Goal: Task Accomplishment & Management: Manage account settings

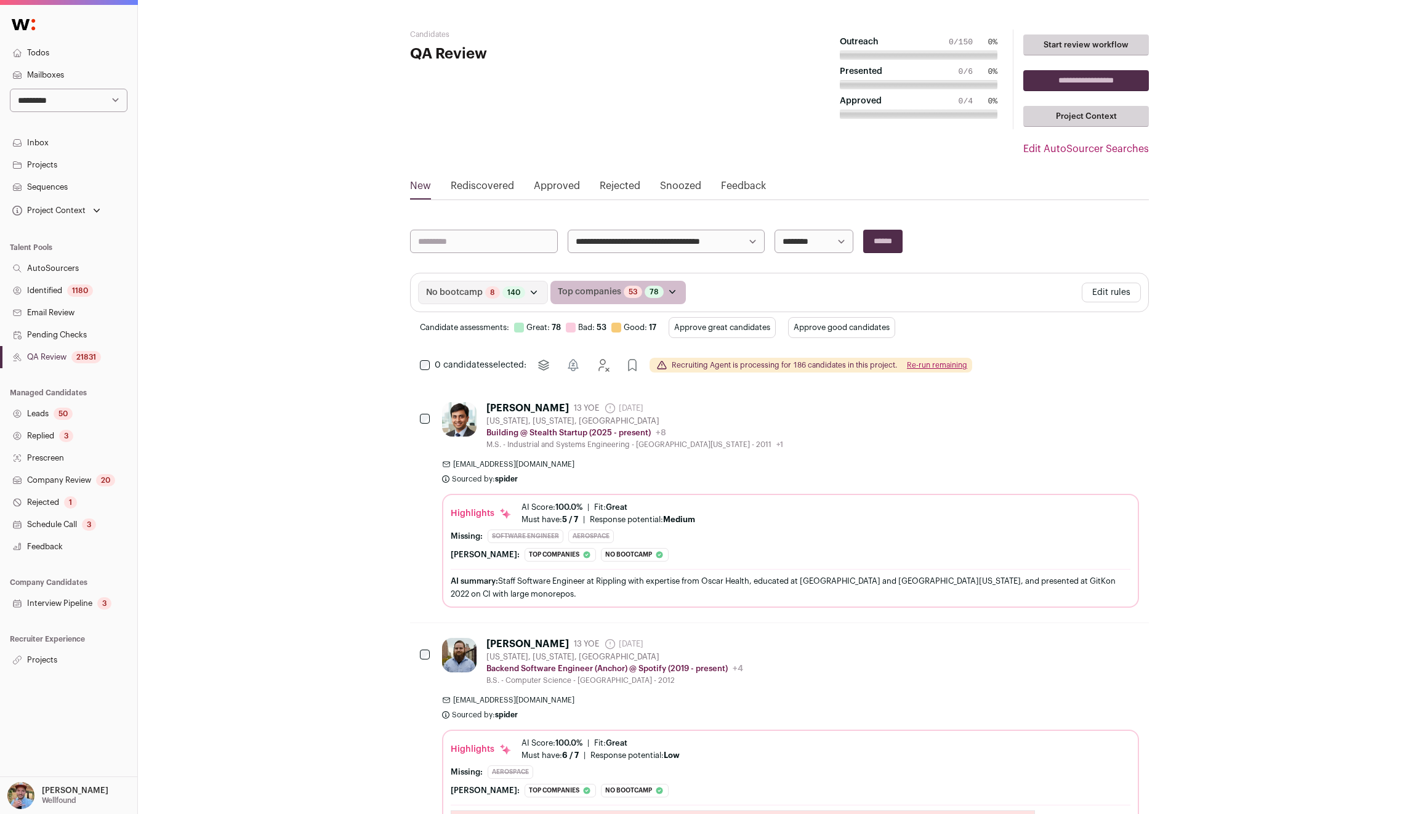
click at [50, 659] on link "Projects" at bounding box center [68, 660] width 137 height 22
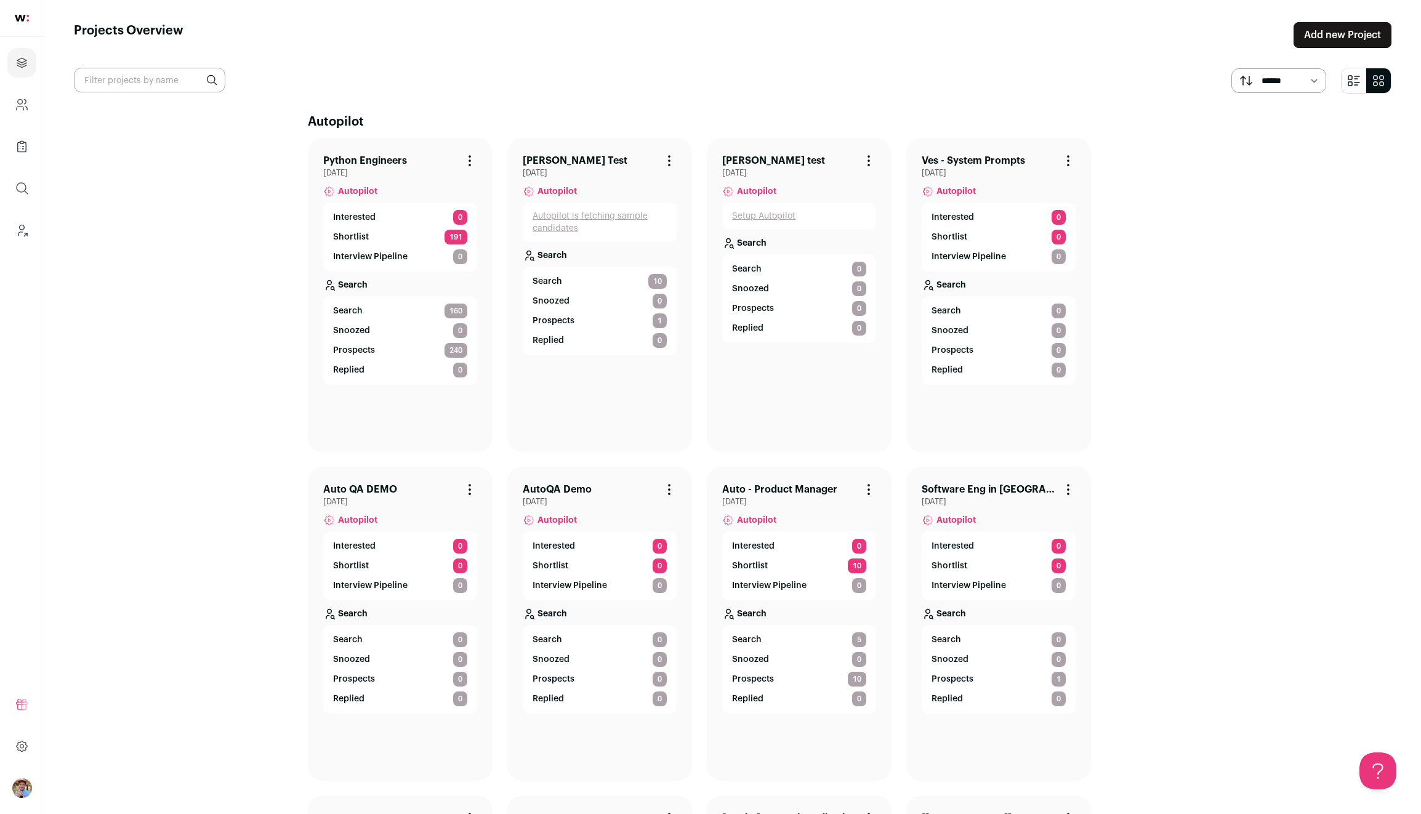
click at [359, 234] on p "Shortlist" at bounding box center [351, 237] width 36 height 12
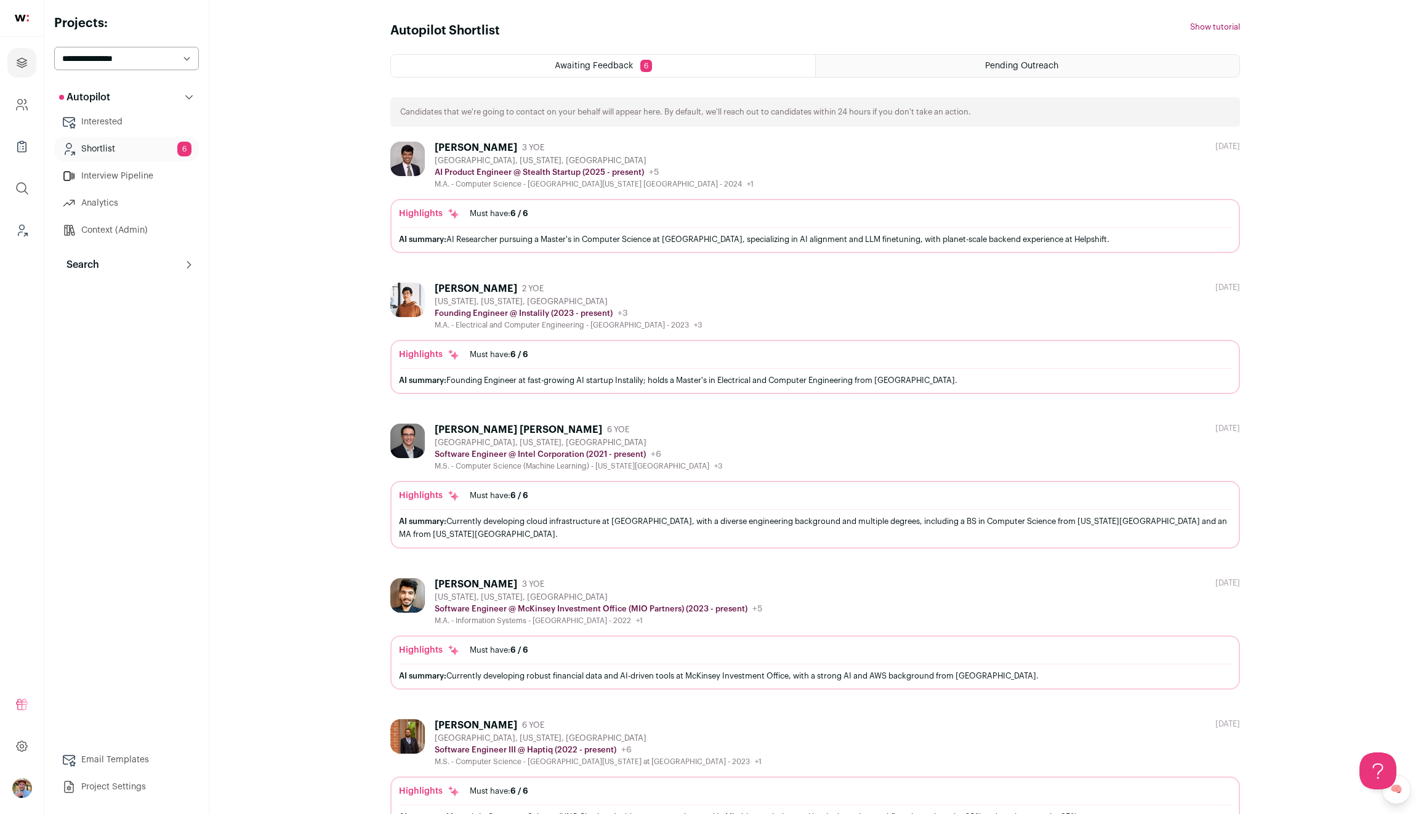
click at [118, 264] on button "Search" at bounding box center [126, 264] width 145 height 25
click at [139, 308] on link "Agent" at bounding box center [126, 319] width 145 height 25
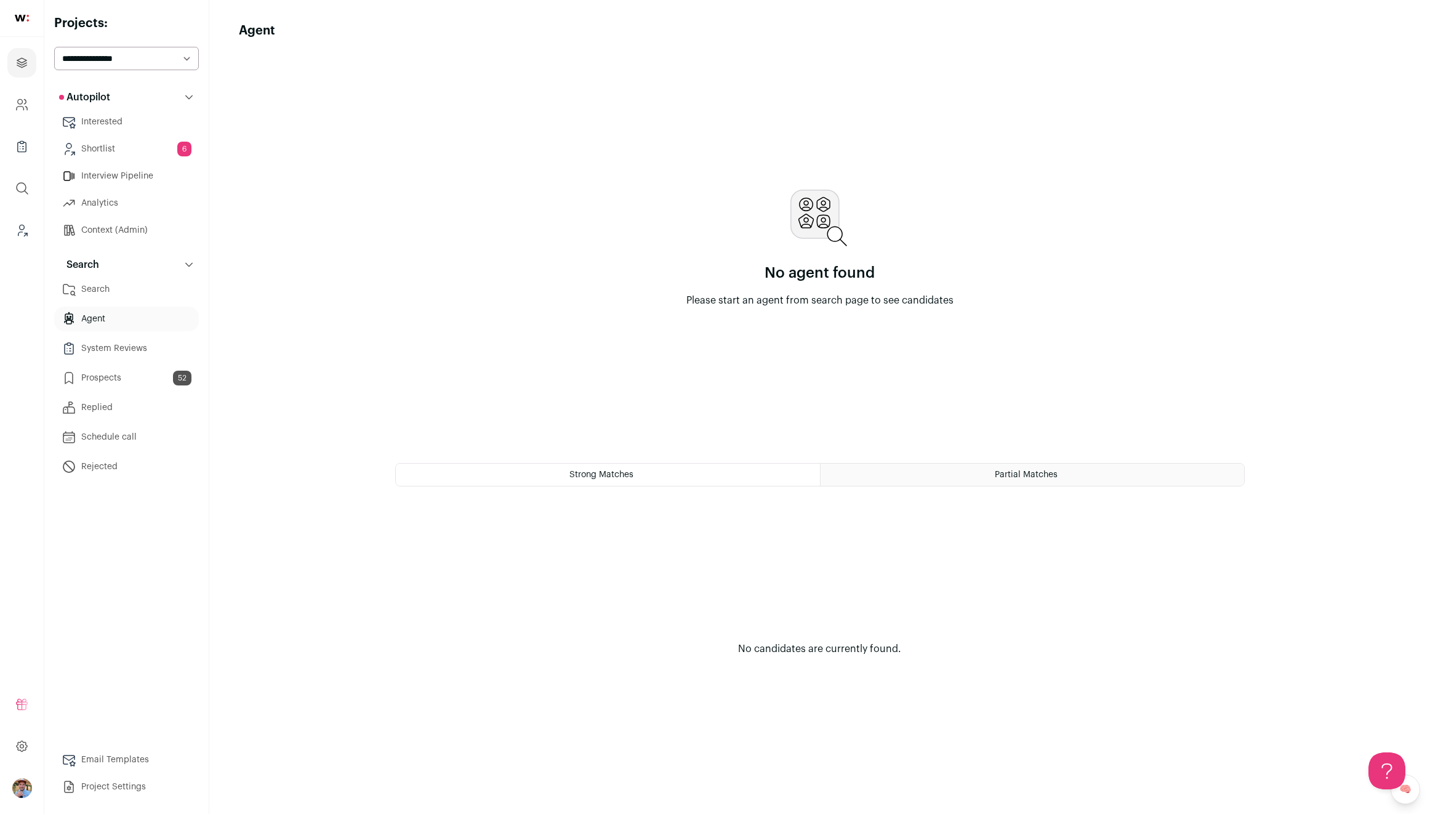
click at [103, 321] on link "Agent" at bounding box center [126, 319] width 145 height 25
click at [141, 283] on link "Search" at bounding box center [126, 289] width 145 height 25
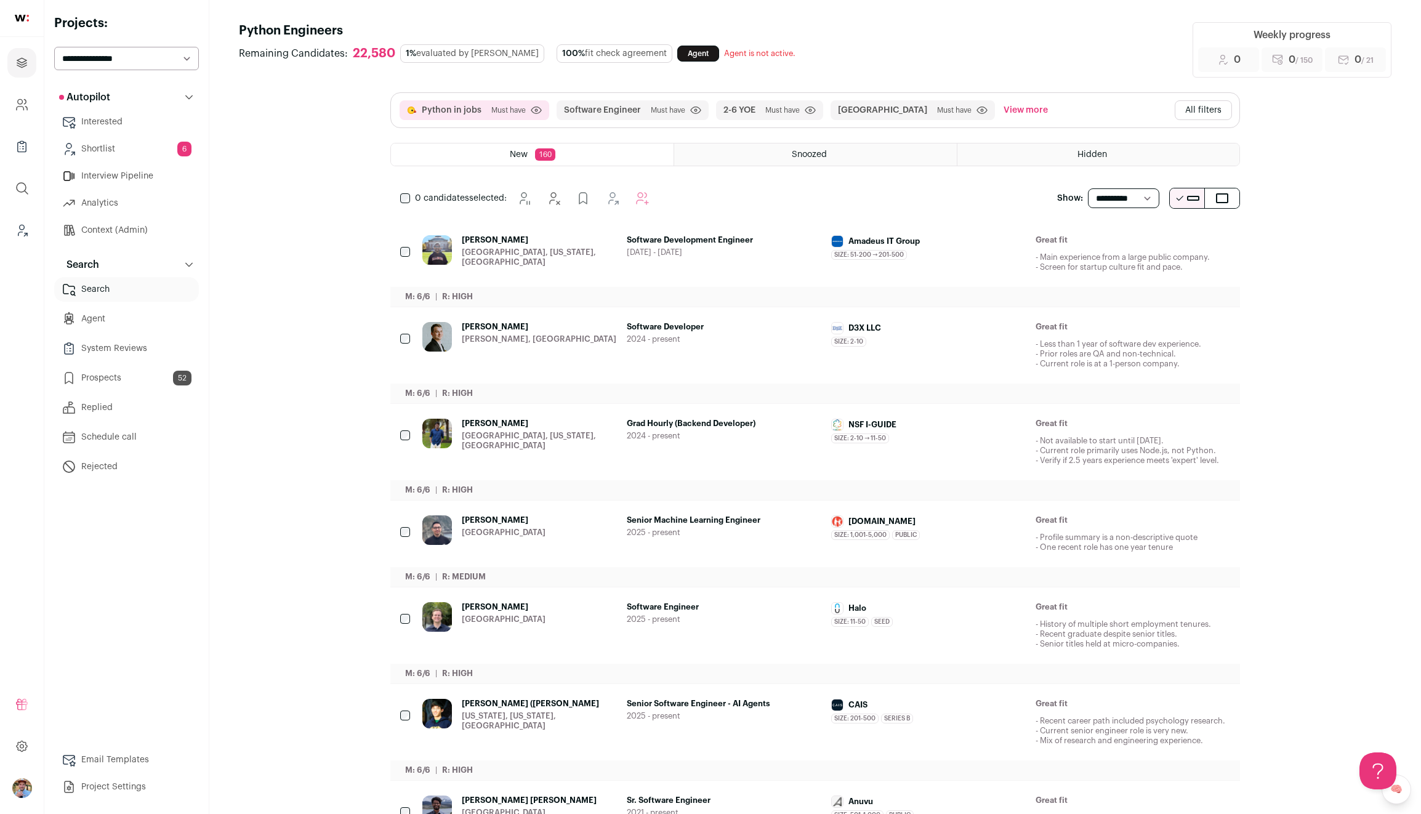
click at [101, 147] on link "Shortlist 6" at bounding box center [126, 149] width 145 height 25
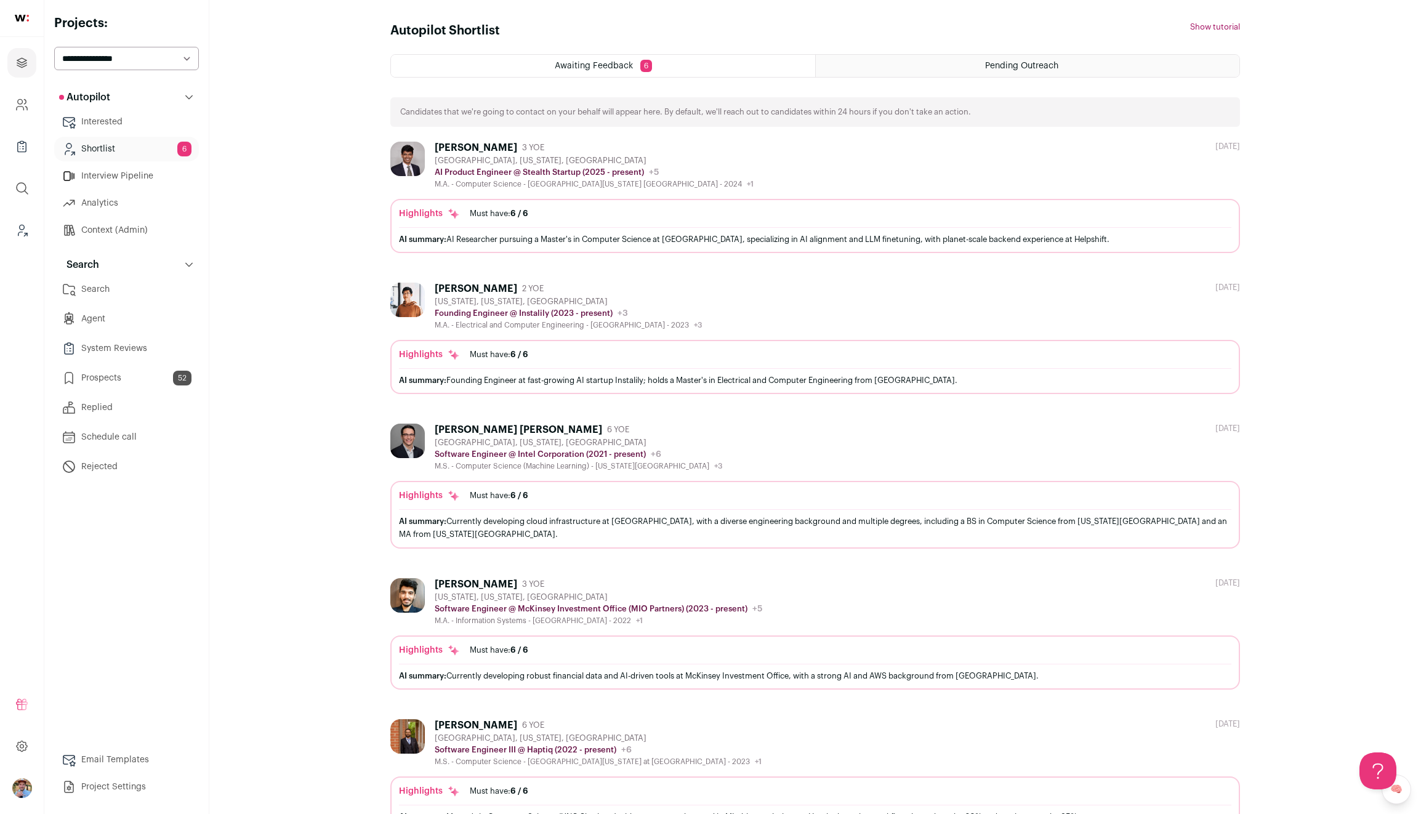
click at [93, 306] on ul "Search Agent System Reviews Prospects 52 Replied Schedule call" at bounding box center [126, 378] width 145 height 202
click at [94, 324] on link "Agent" at bounding box center [126, 319] width 145 height 25
click at [123, 172] on link "Interview Pipeline" at bounding box center [126, 176] width 145 height 25
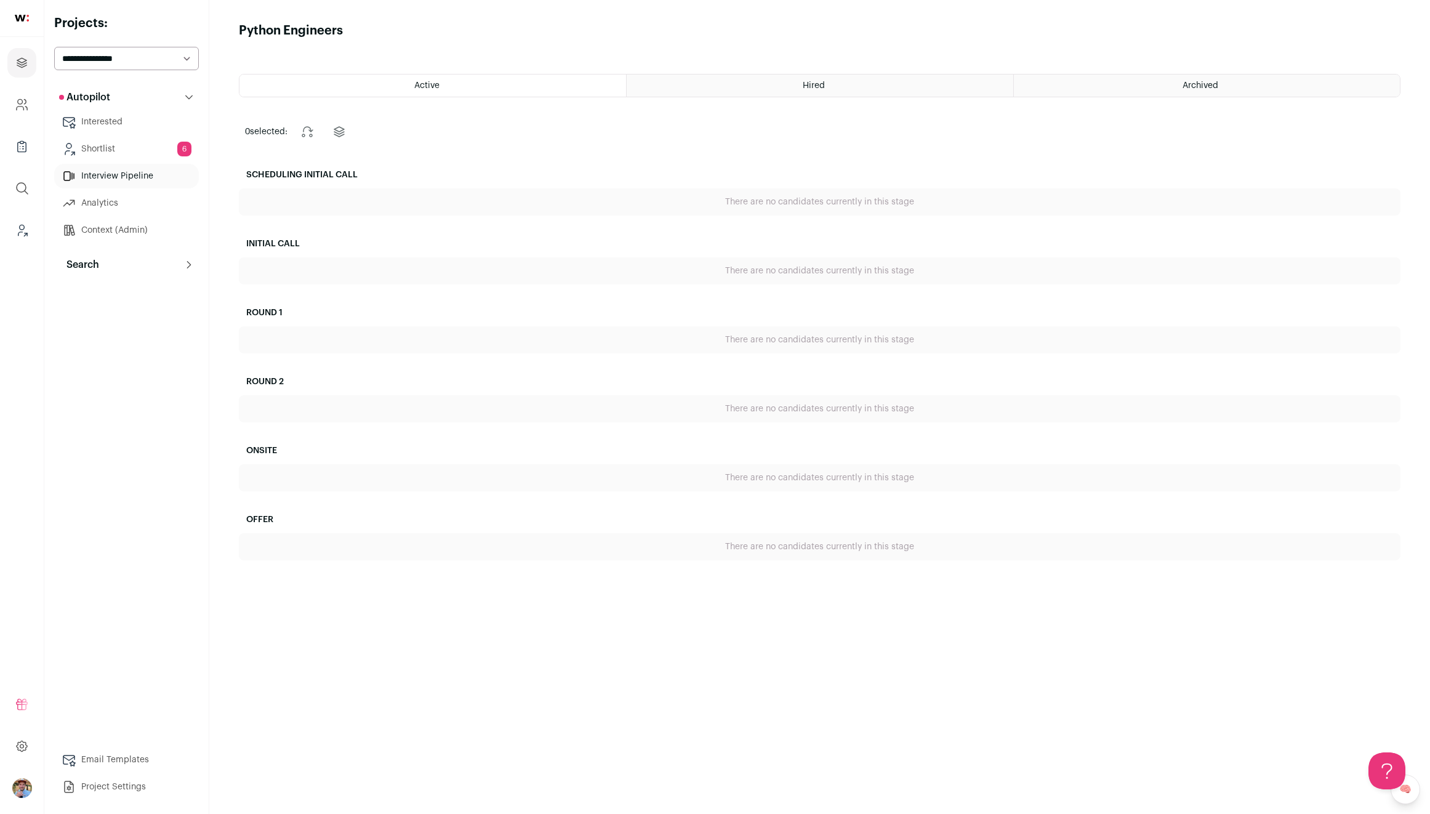
click at [118, 125] on link "Interested" at bounding box center [126, 122] width 145 height 25
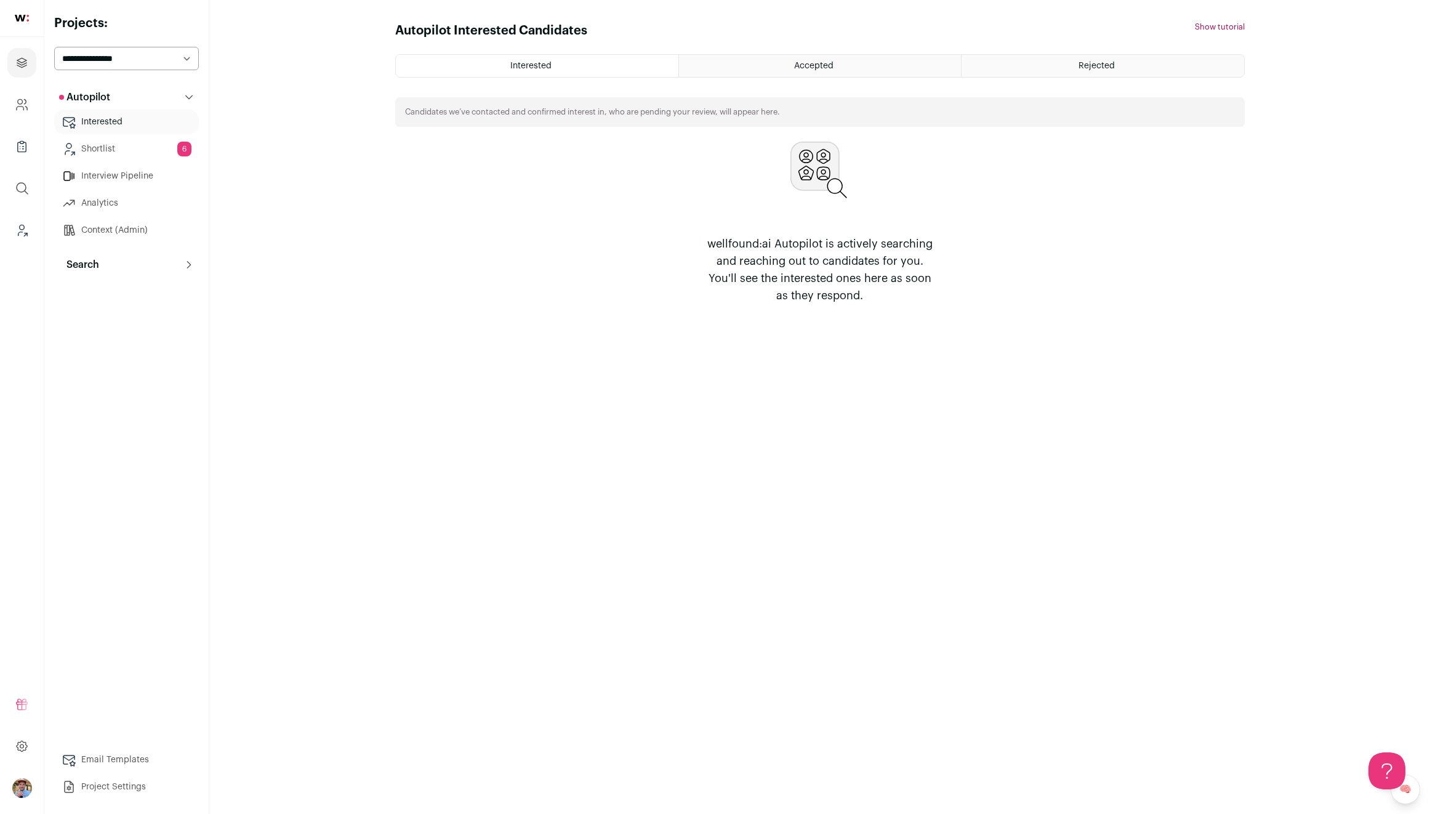
click at [118, 143] on link "Shortlist 6" at bounding box center [126, 149] width 145 height 25
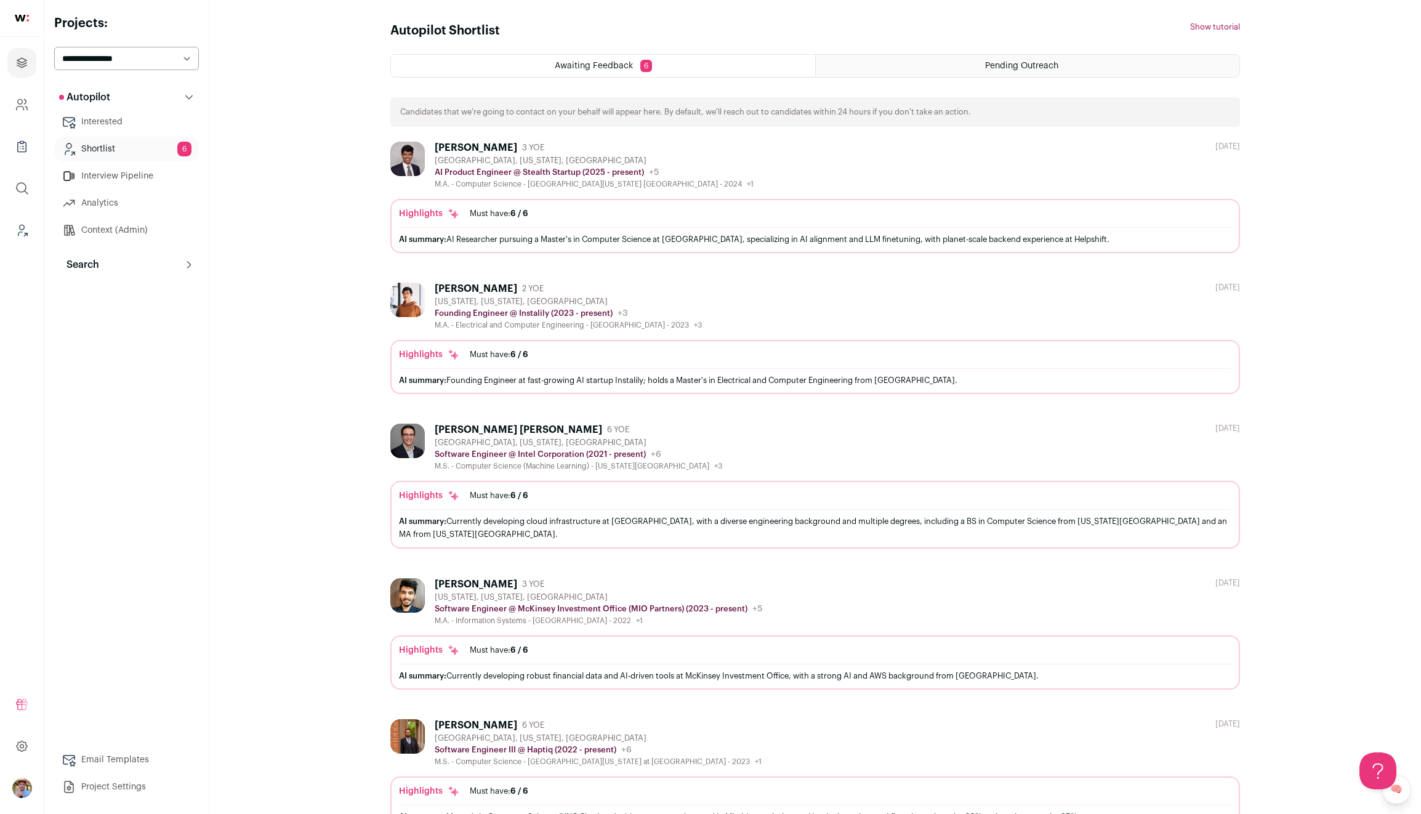
click at [1028, 63] on span "Pending Outreach" at bounding box center [1021, 66] width 73 height 9
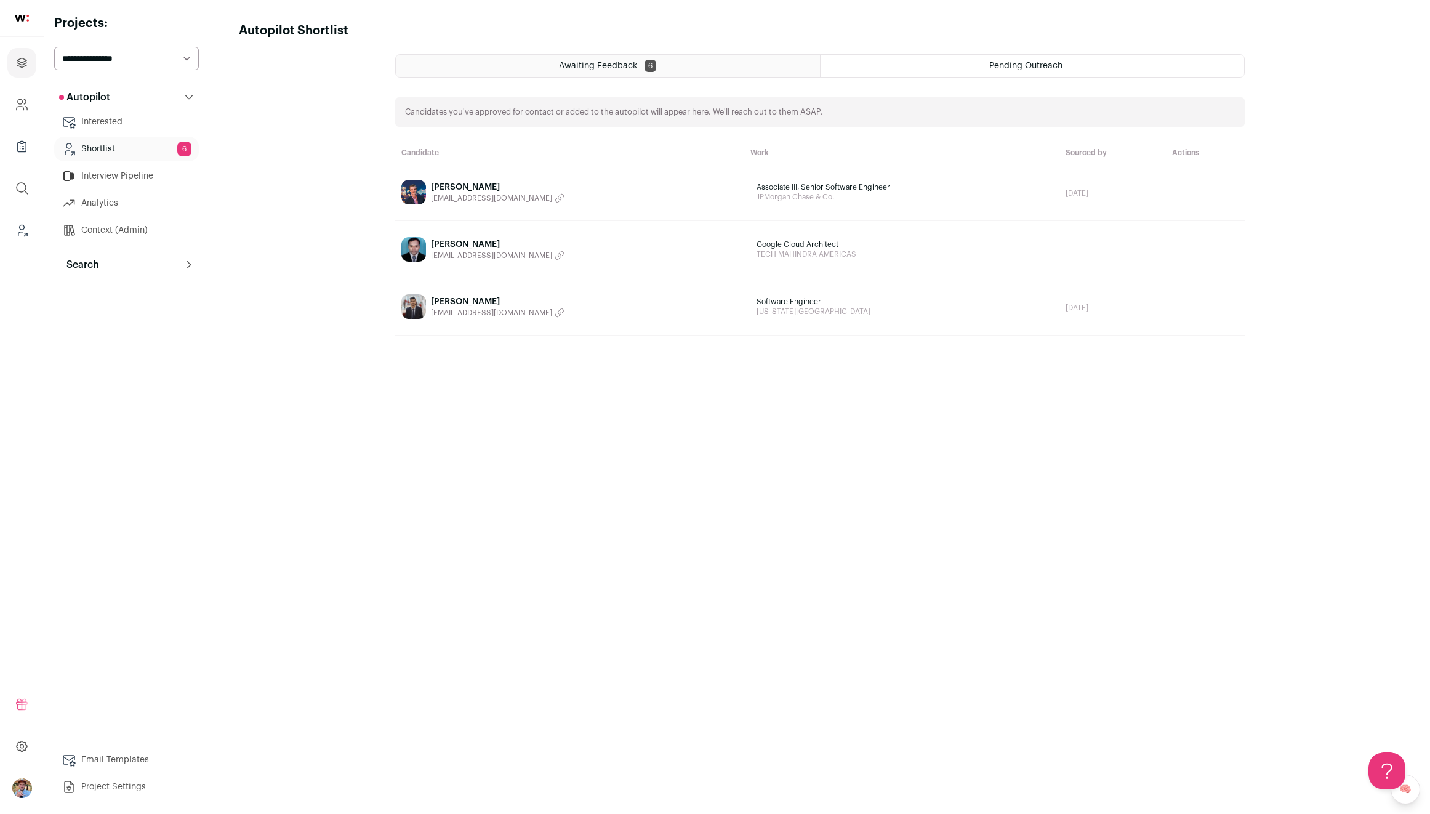
click at [158, 181] on link "Interview Pipeline" at bounding box center [126, 176] width 145 height 25
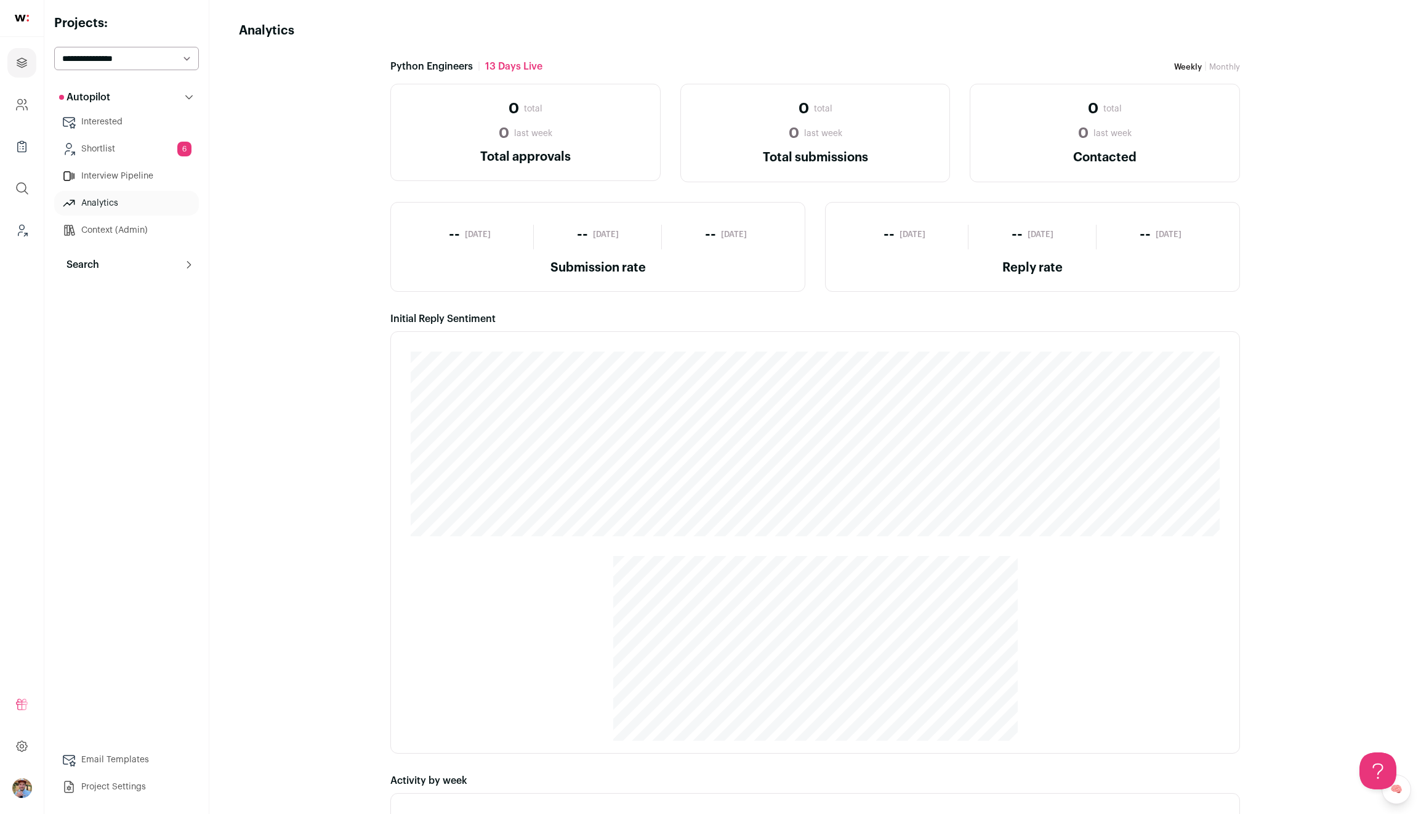
click at [114, 264] on button "Search" at bounding box center [126, 264] width 145 height 25
click at [111, 317] on link "Agent" at bounding box center [126, 319] width 145 height 25
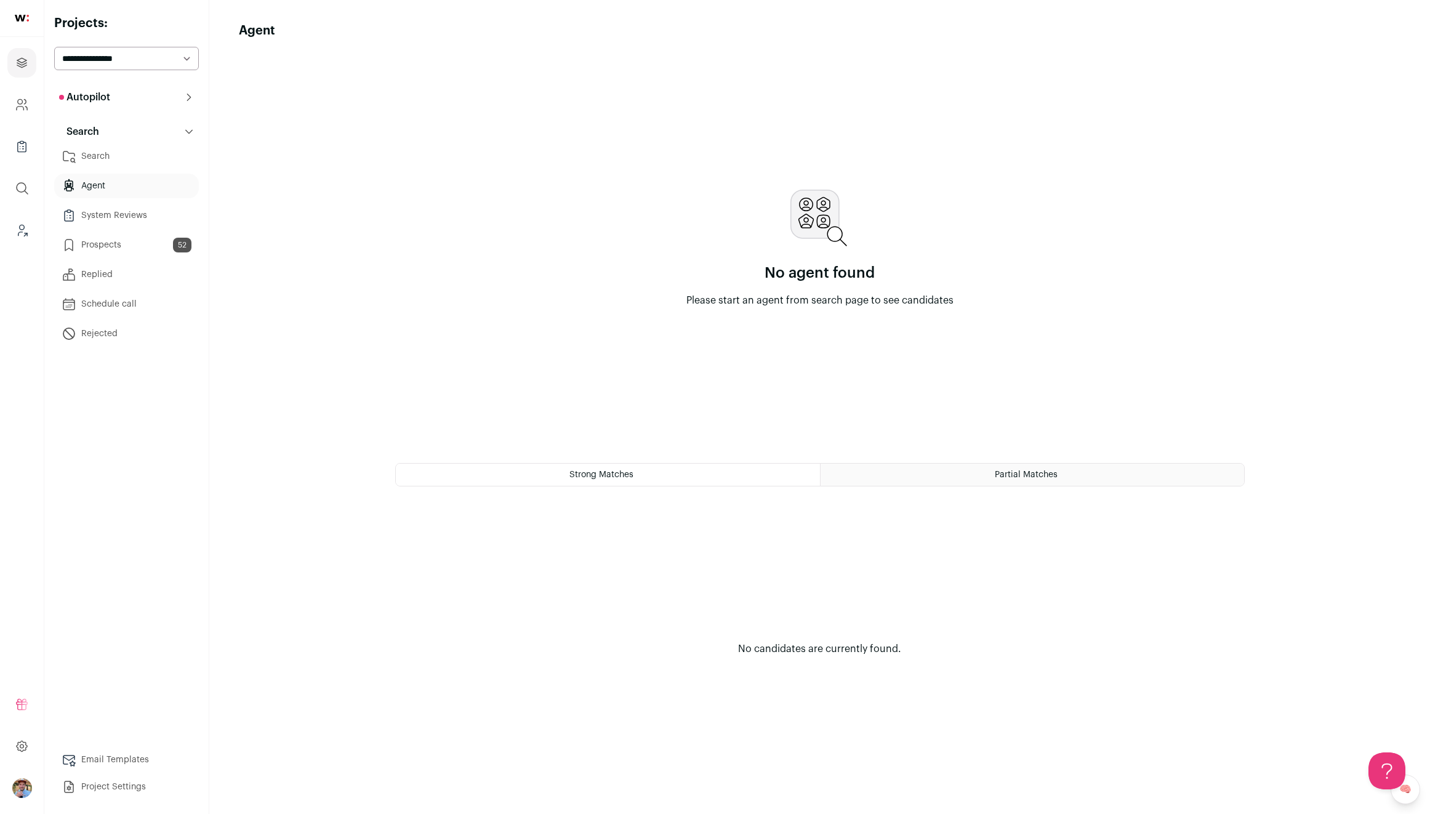
click at [137, 330] on link "Rejected" at bounding box center [126, 333] width 145 height 25
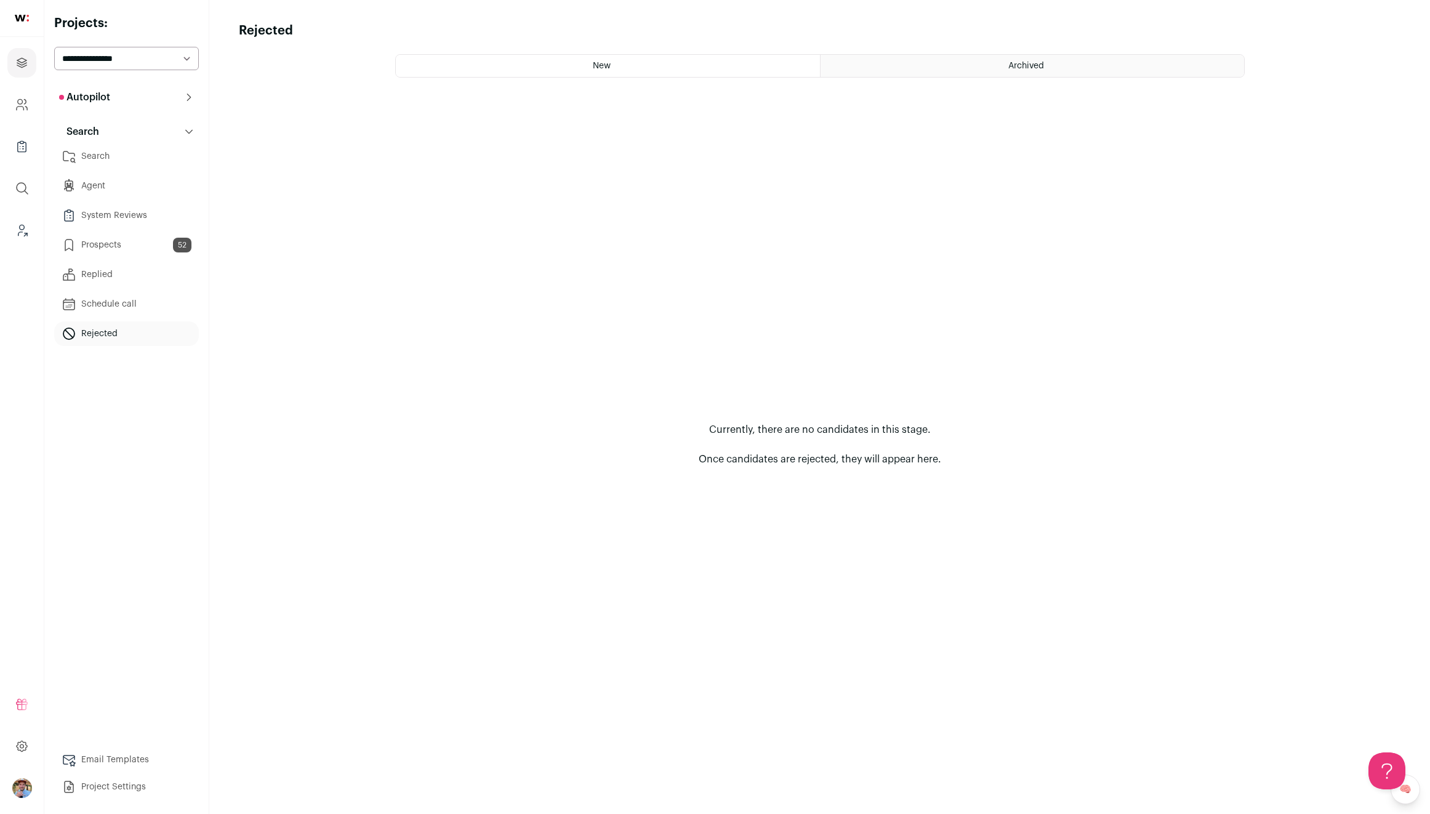
click at [132, 305] on link "Schedule call" at bounding box center [126, 304] width 145 height 25
click at [129, 283] on link "Replied" at bounding box center [126, 274] width 145 height 25
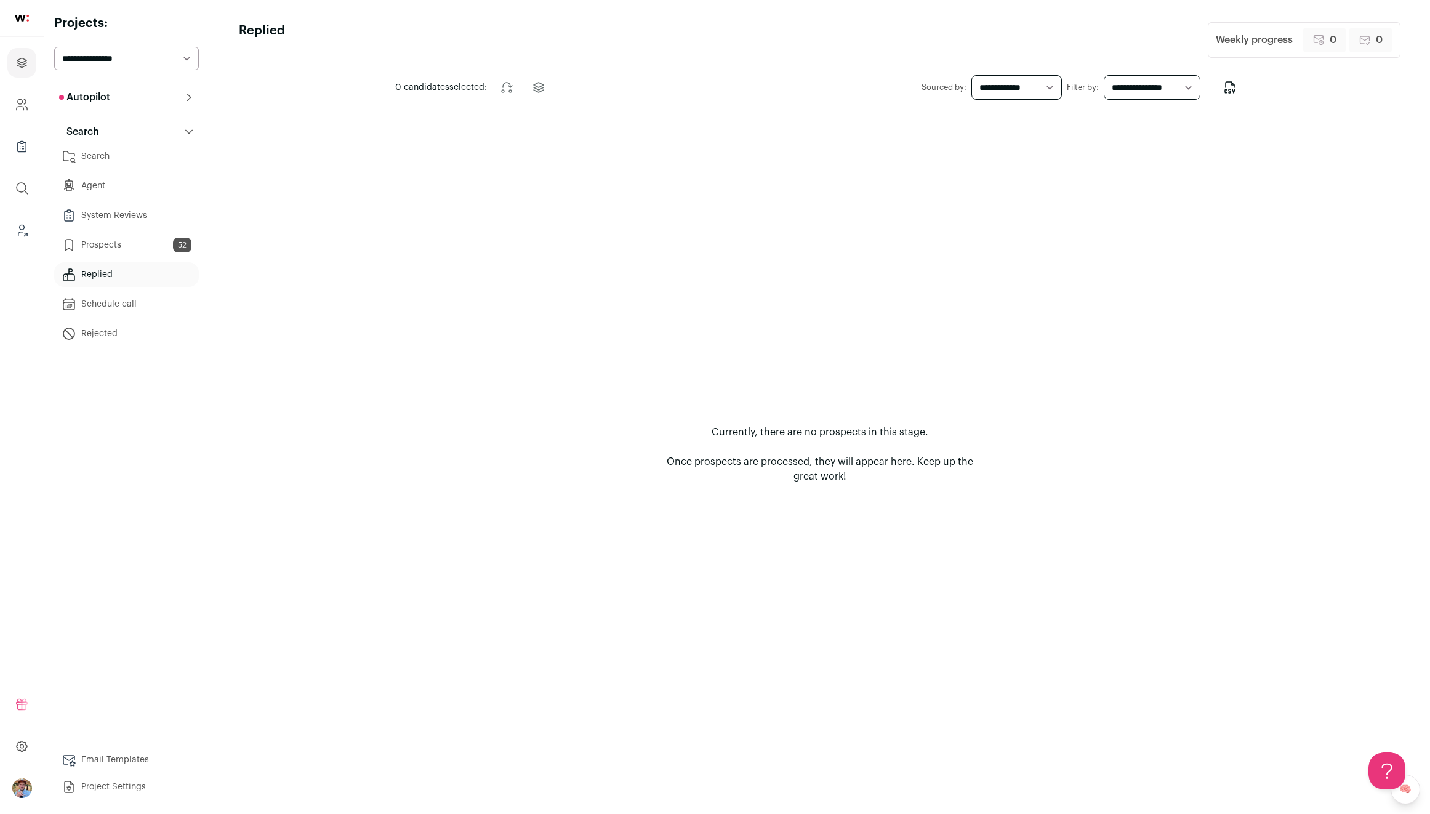
click at [129, 237] on link "Prospects 52" at bounding box center [126, 245] width 145 height 25
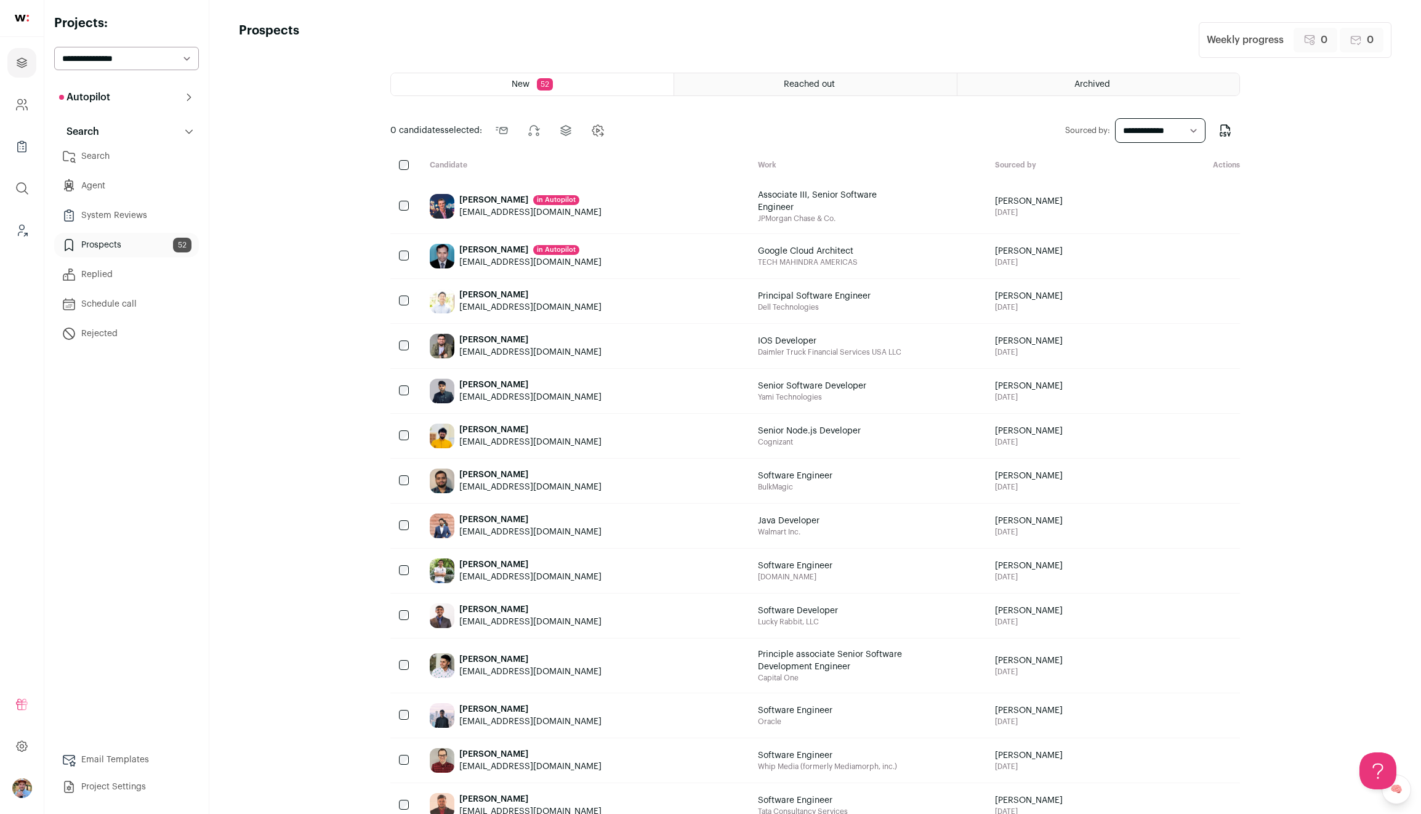
click at [489, 198] on div "Wyatt Walsh in Autopilot" at bounding box center [530, 200] width 142 height 12
click at [483, 201] on div "Wyatt Walsh in Autopilot" at bounding box center [530, 200] width 142 height 12
click at [913, 92] on div "Reached out" at bounding box center [815, 84] width 282 height 22
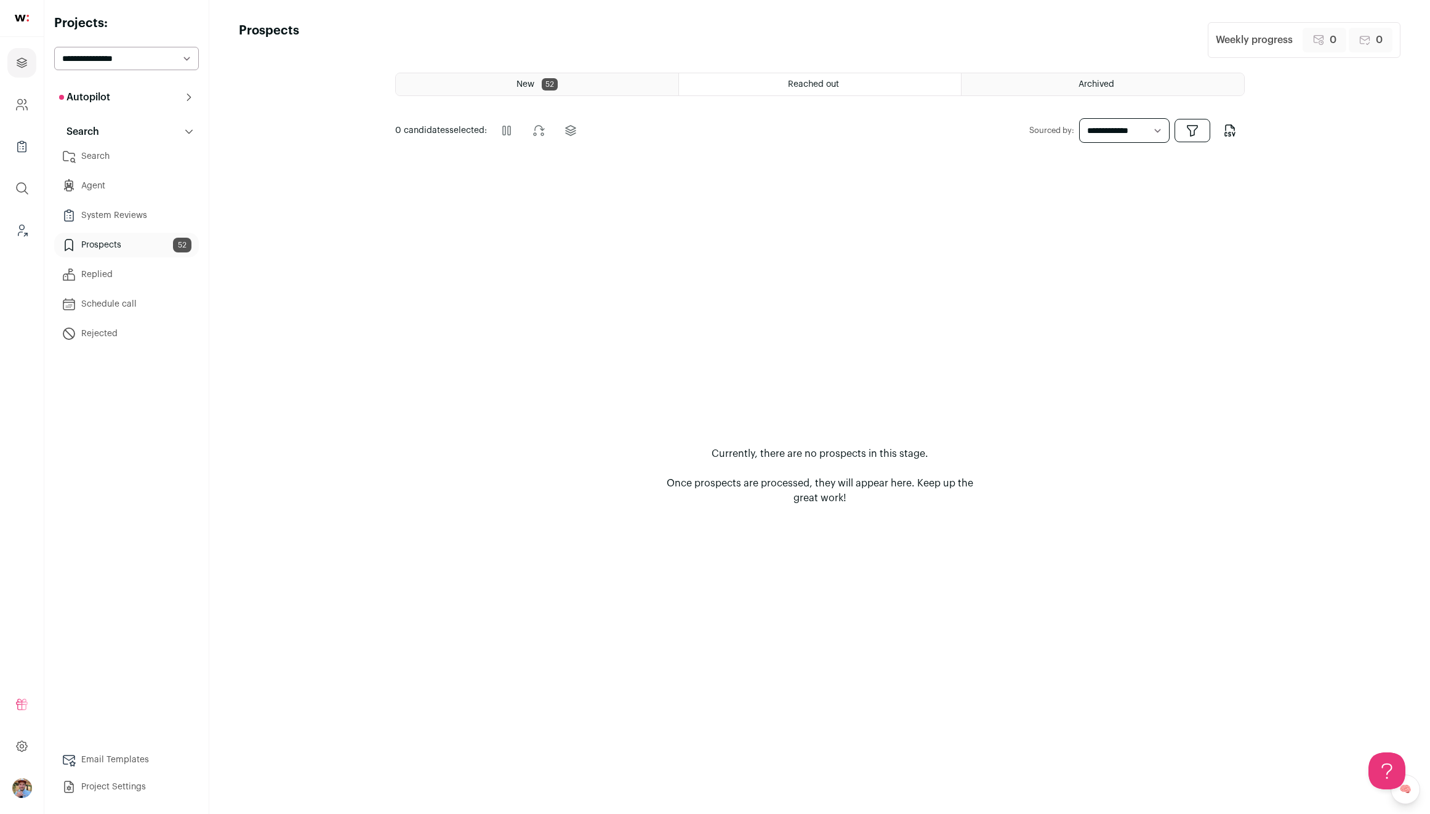
click at [1030, 90] on div "Archived" at bounding box center [1103, 84] width 282 height 22
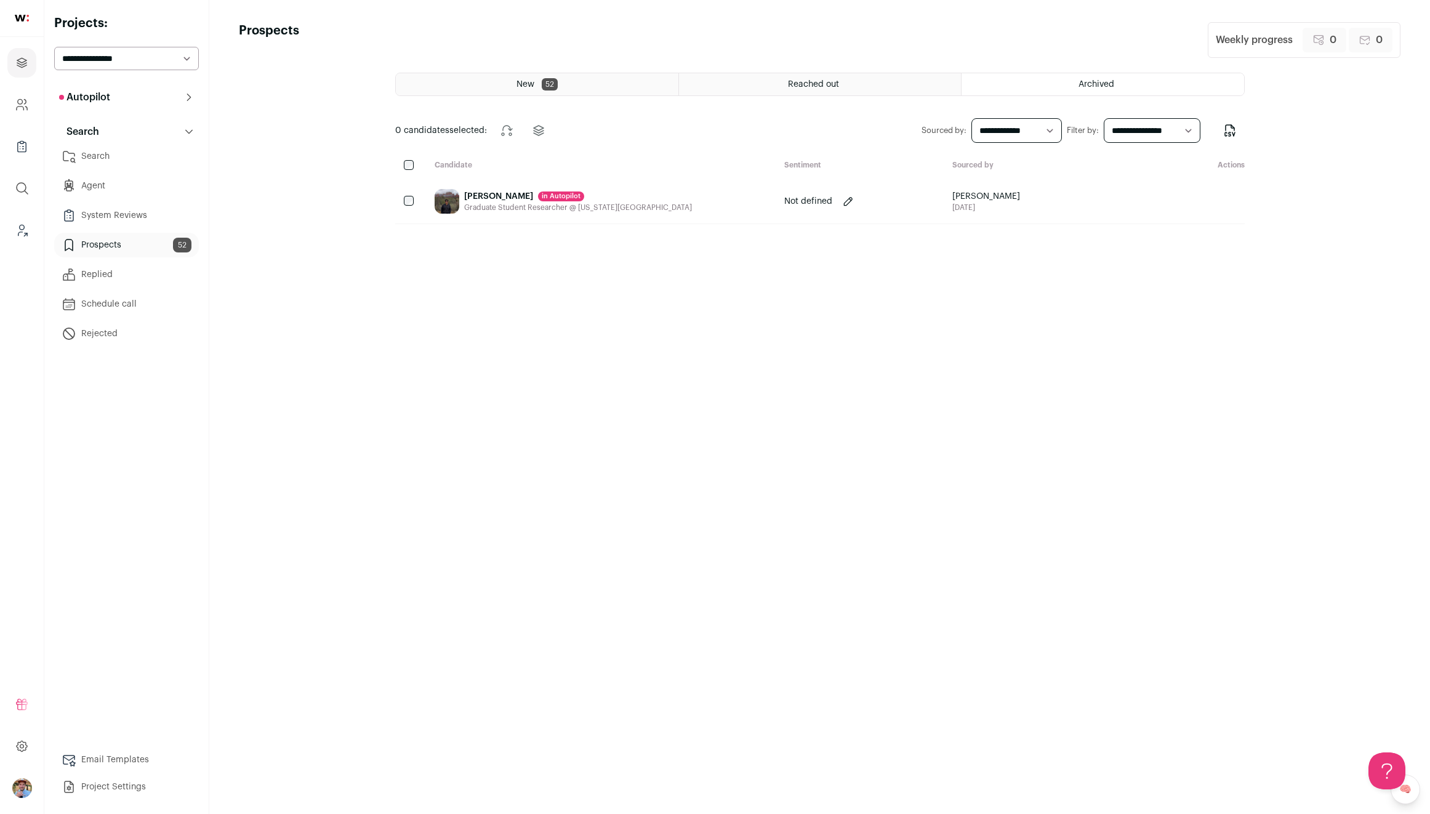
click at [520, 197] on div "Pratyush Kerhalkar in Autopilot" at bounding box center [578, 196] width 228 height 12
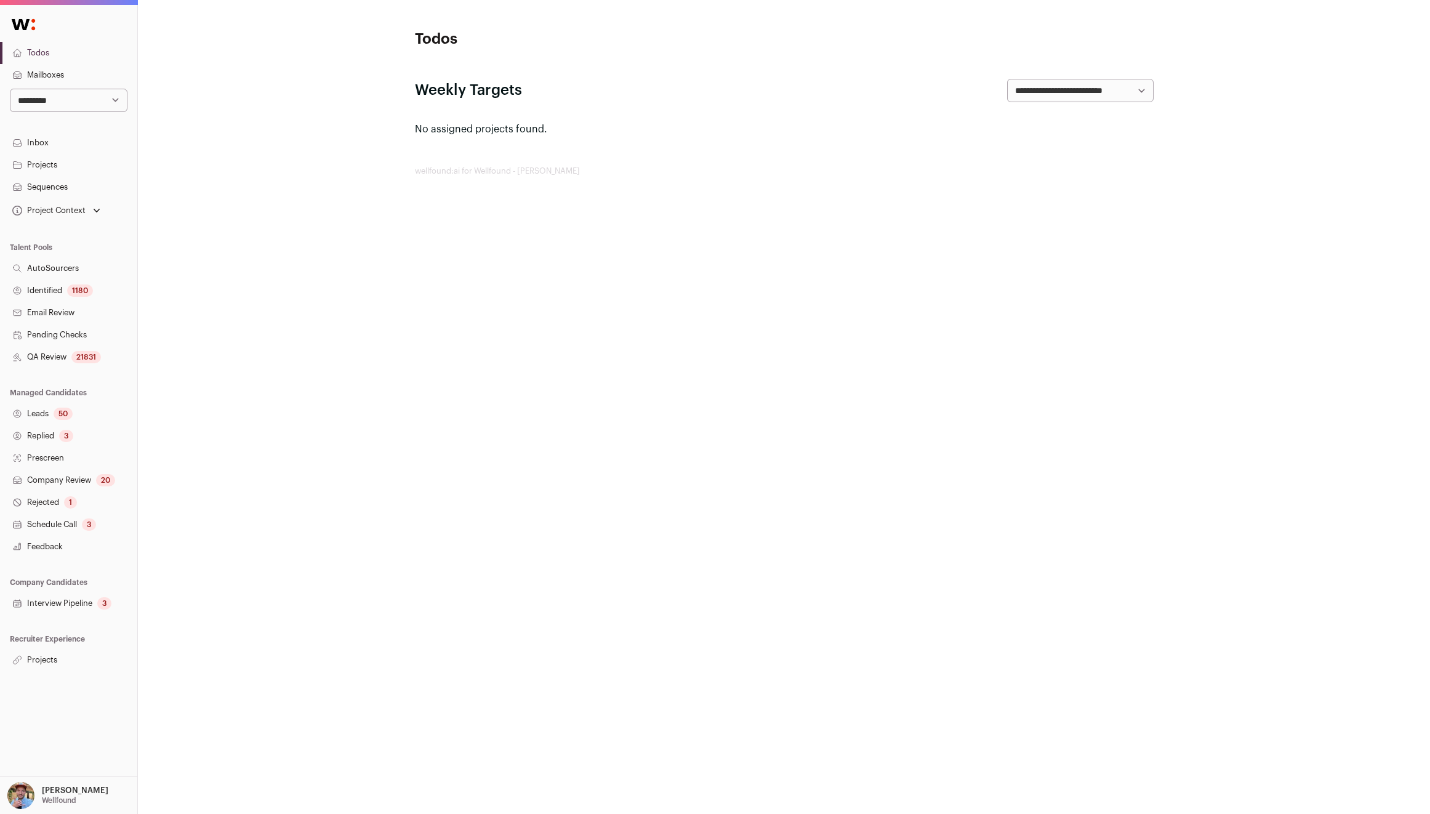
click at [45, 358] on link "QA Review 21831" at bounding box center [68, 357] width 137 height 22
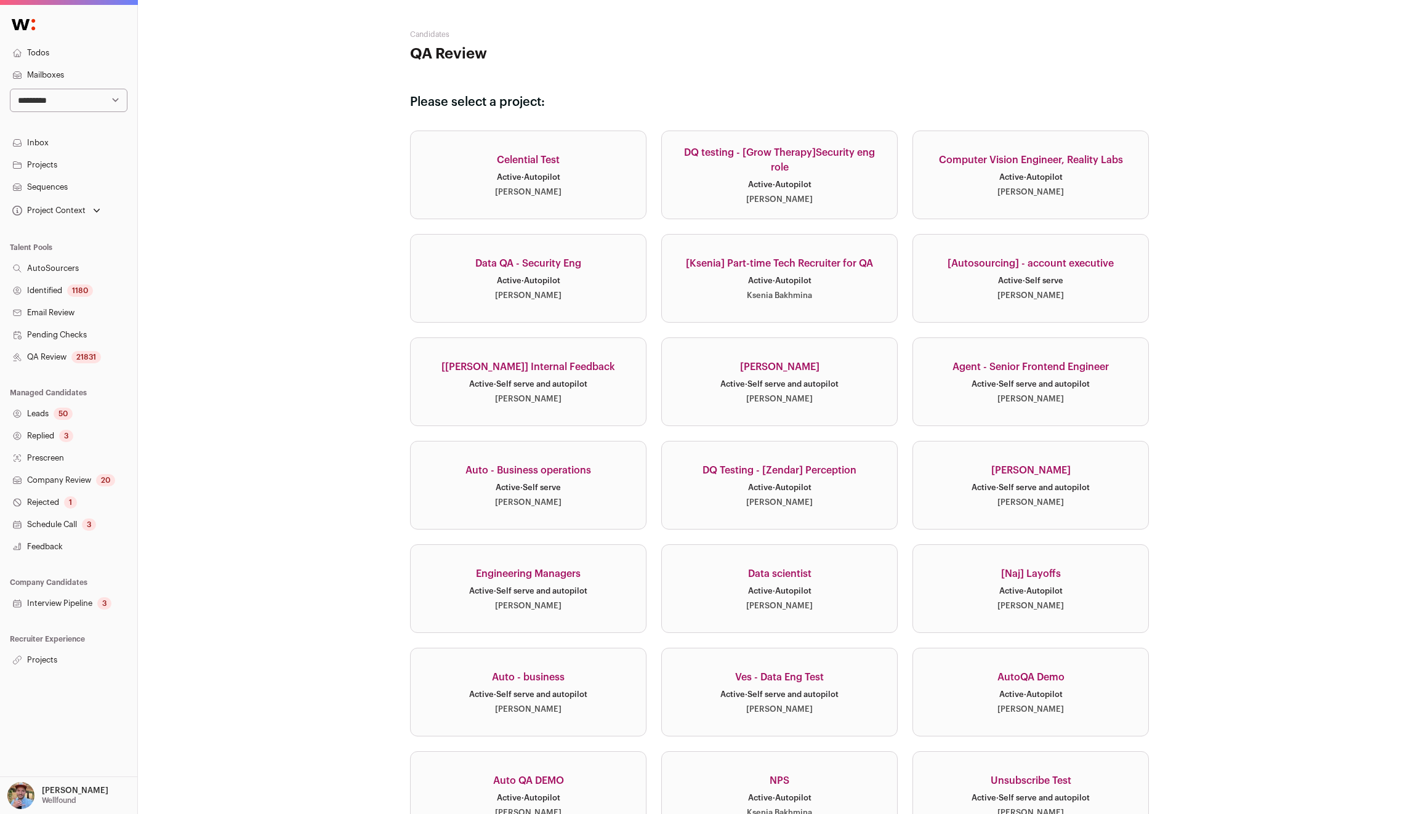
click at [768, 157] on div "DQ testing - [Grow Therapy]Security eng role" at bounding box center [780, 160] width 206 height 30
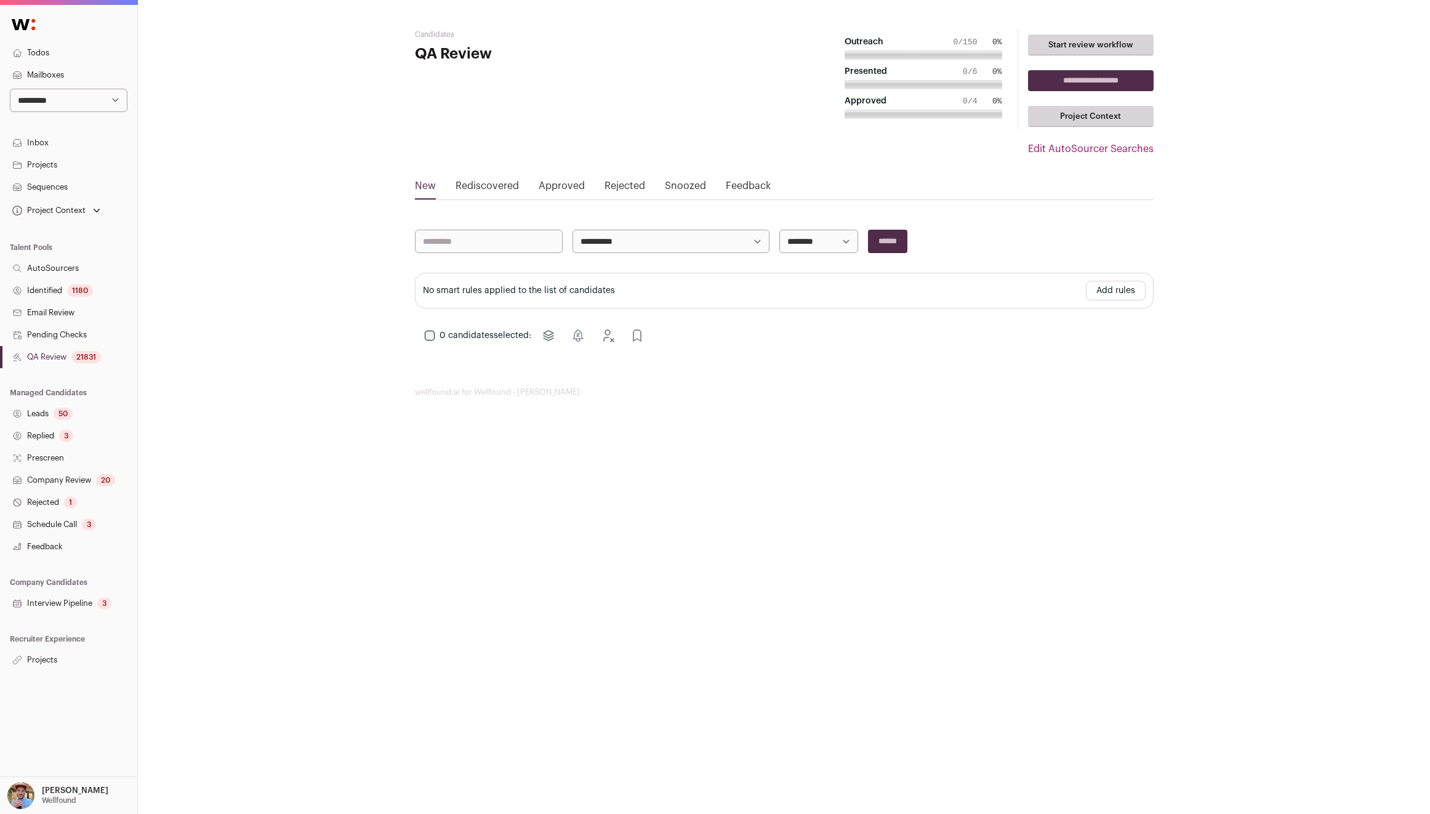
click at [1054, 43] on link "Start review workflow" at bounding box center [1091, 44] width 126 height 21
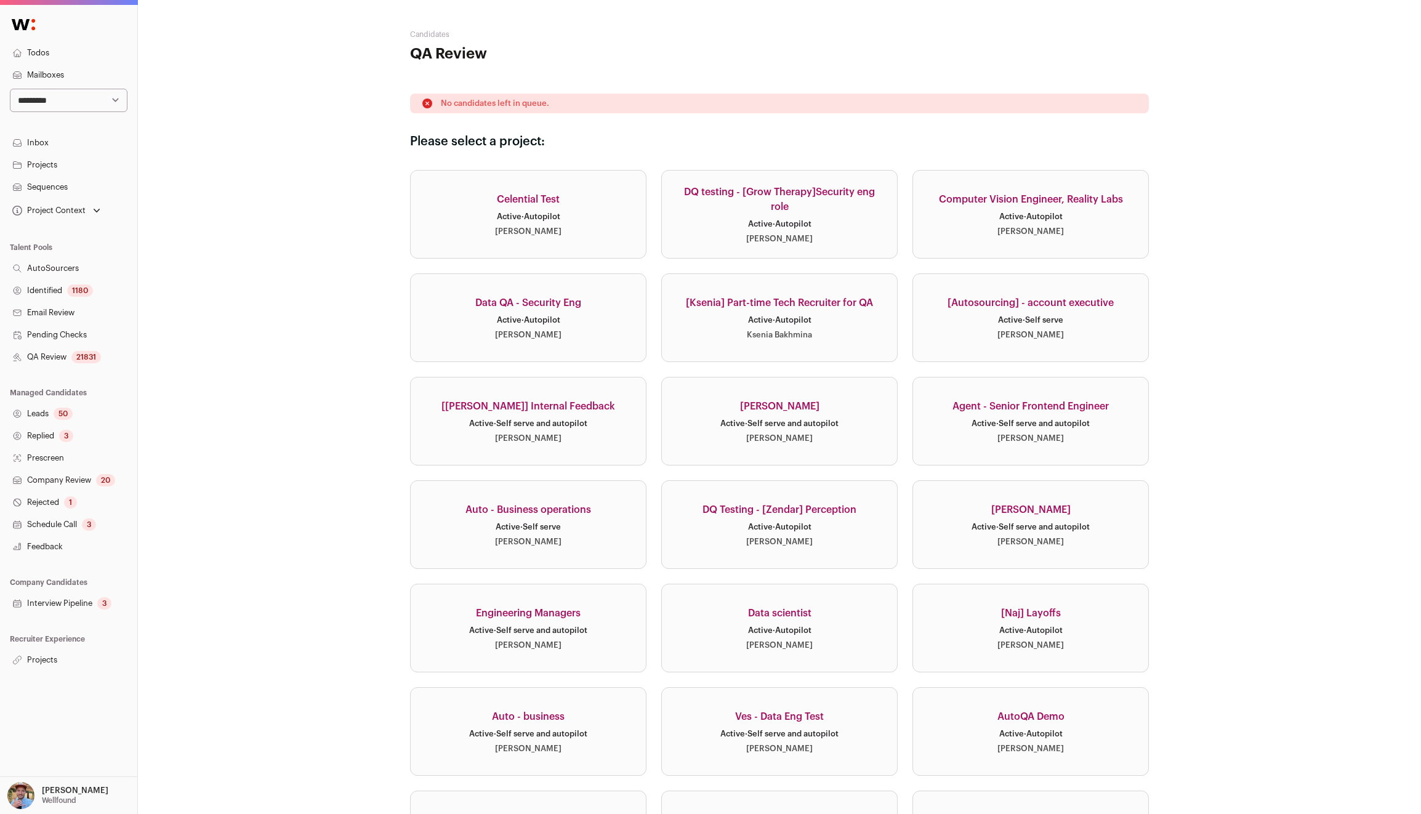
click at [525, 201] on div "Celential Test" at bounding box center [528, 199] width 63 height 15
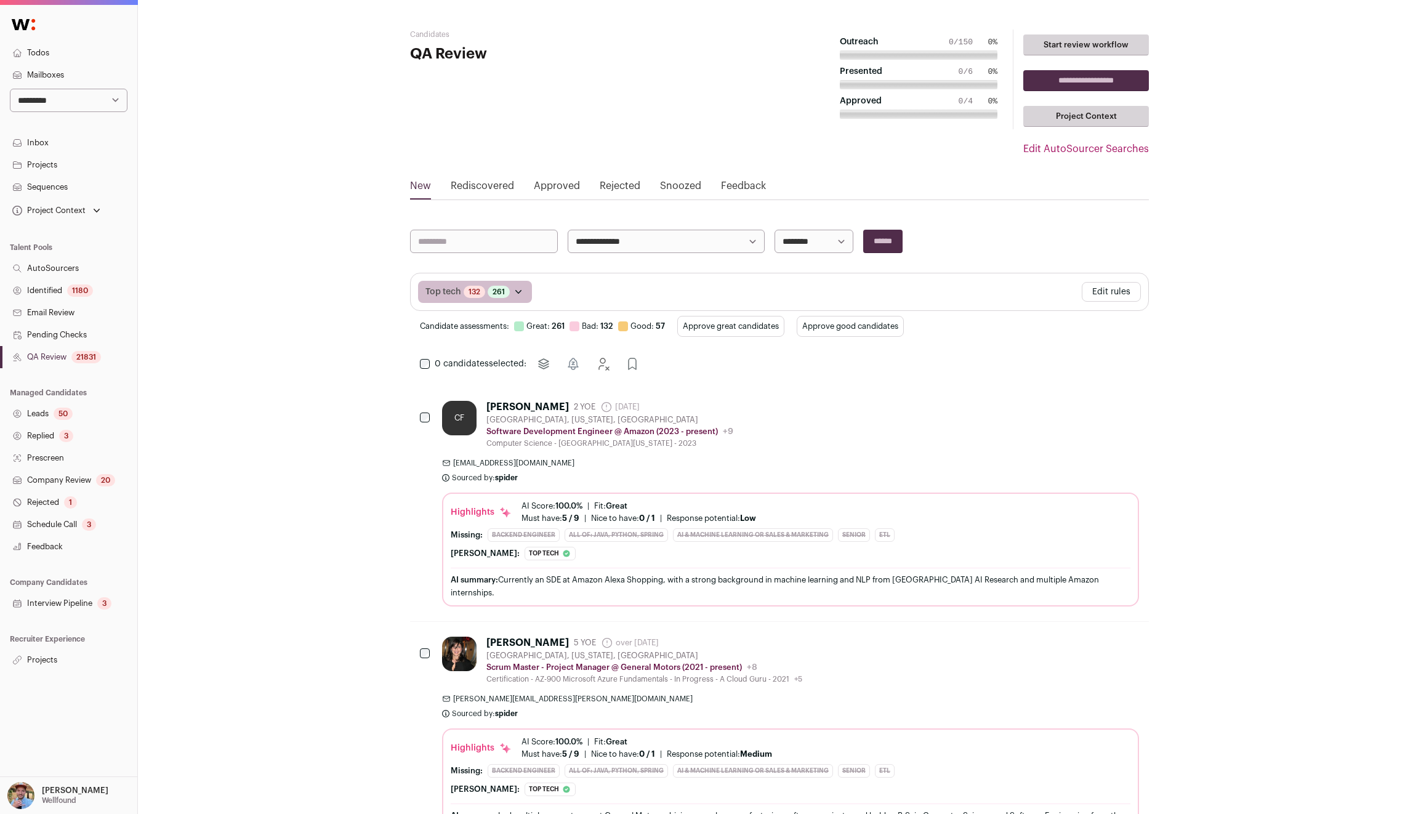
click at [1050, 45] on link "Start review workflow" at bounding box center [1086, 44] width 126 height 21
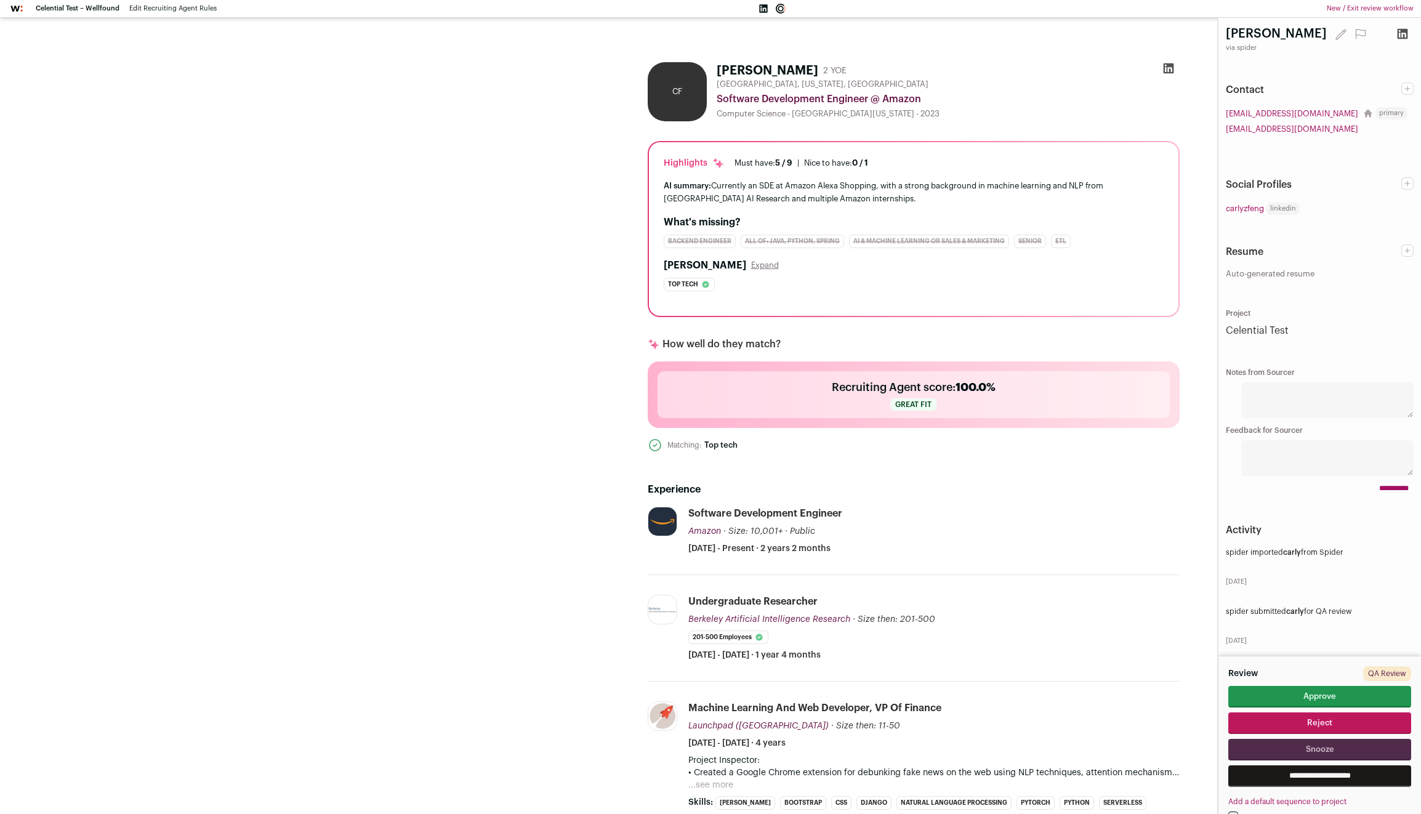
click at [1385, 4] on link "New / Exit review workflow" at bounding box center [1370, 9] width 87 height 10
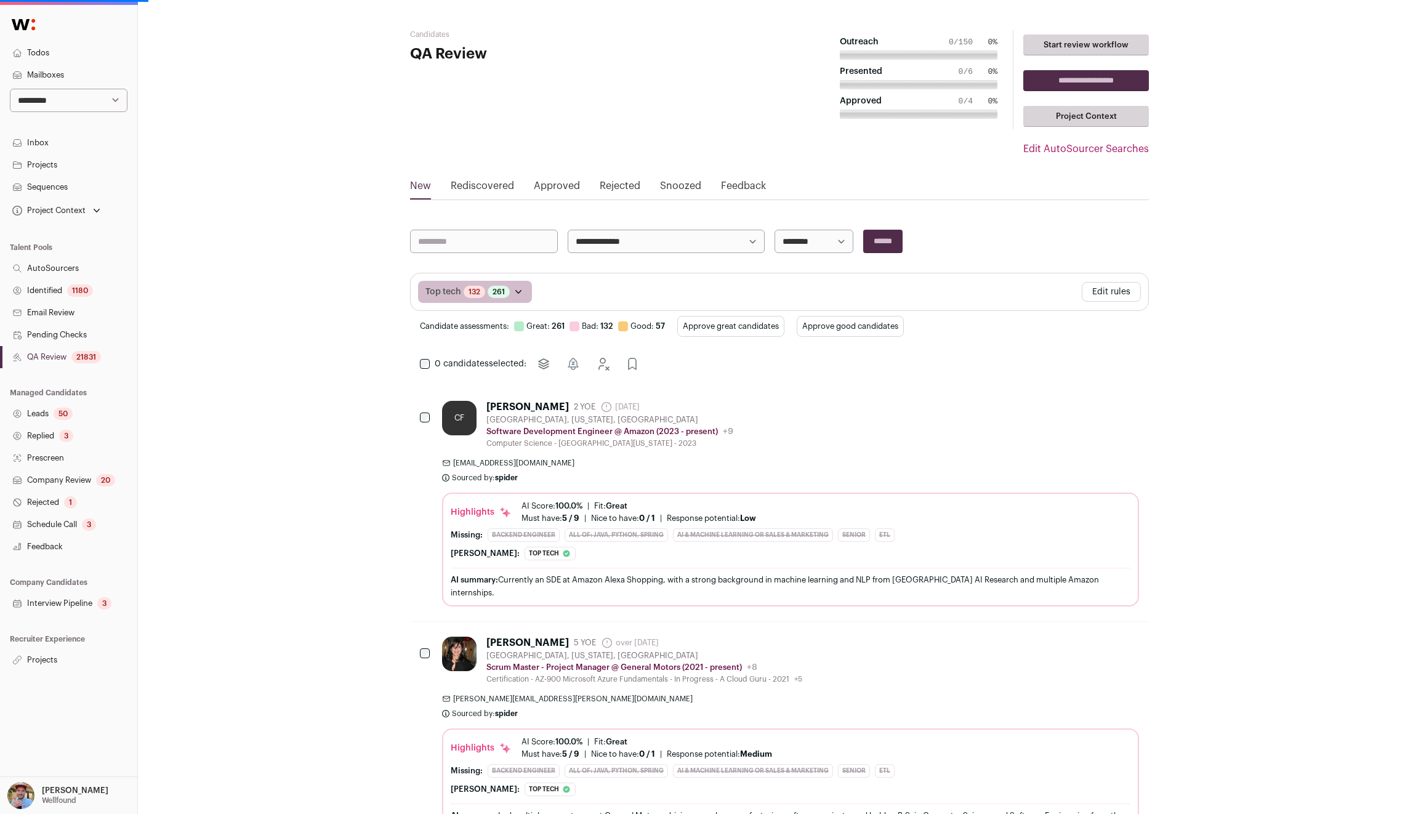
click at [1128, 291] on button "Edit rules" at bounding box center [1111, 292] width 59 height 20
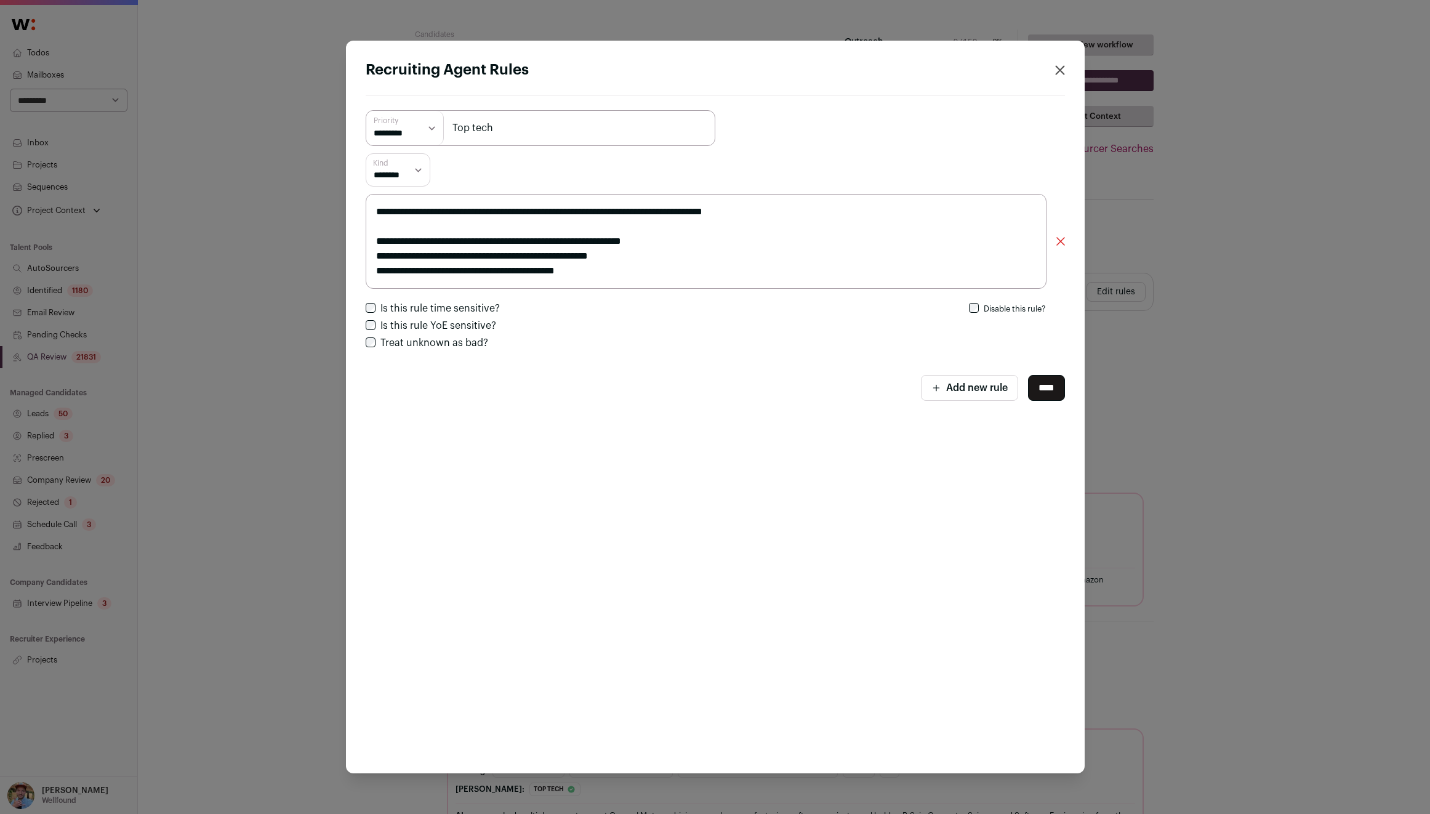
click at [1243, 340] on div "**********" at bounding box center [715, 407] width 1430 height 814
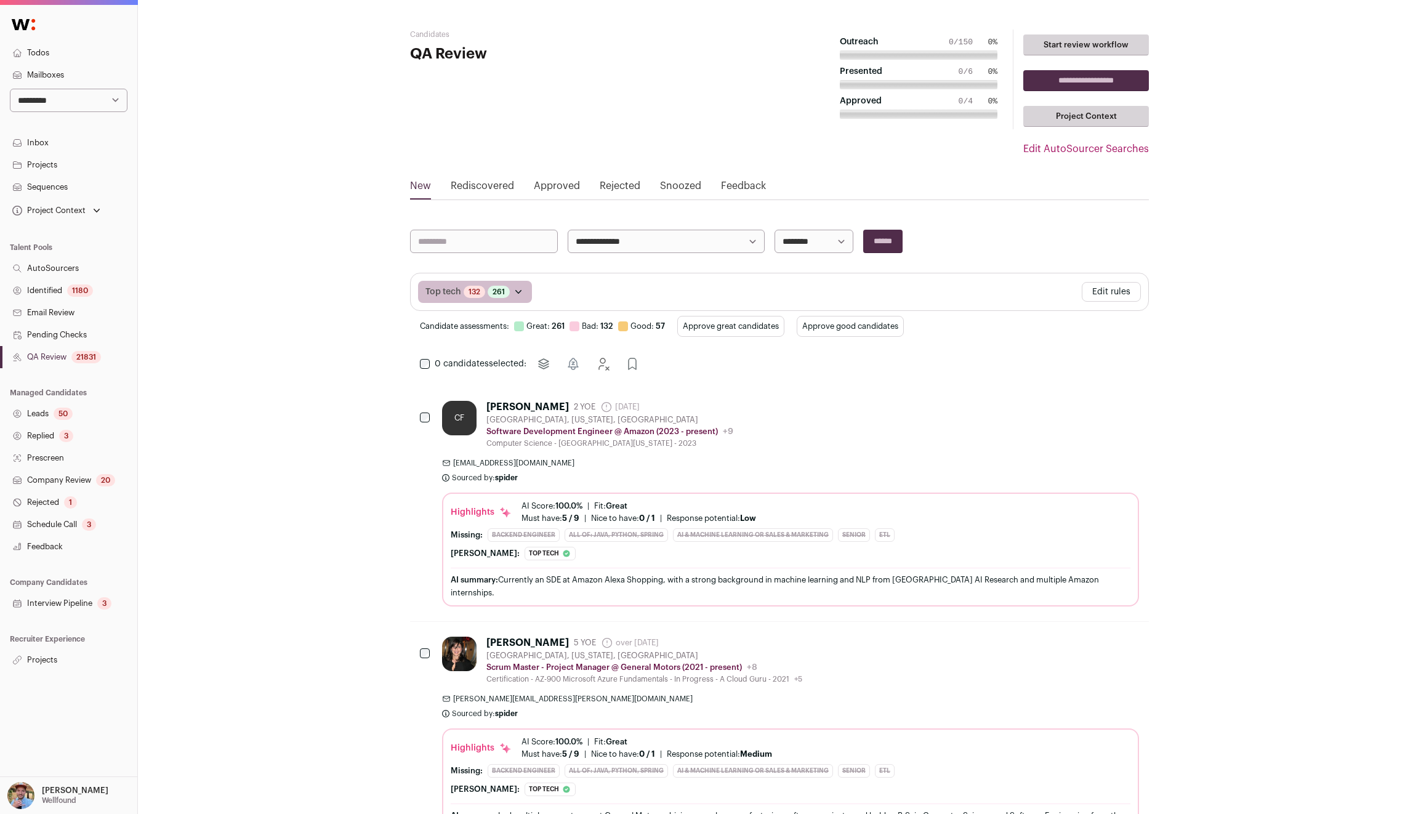
click at [1071, 52] on link "Start review workflow" at bounding box center [1086, 44] width 126 height 21
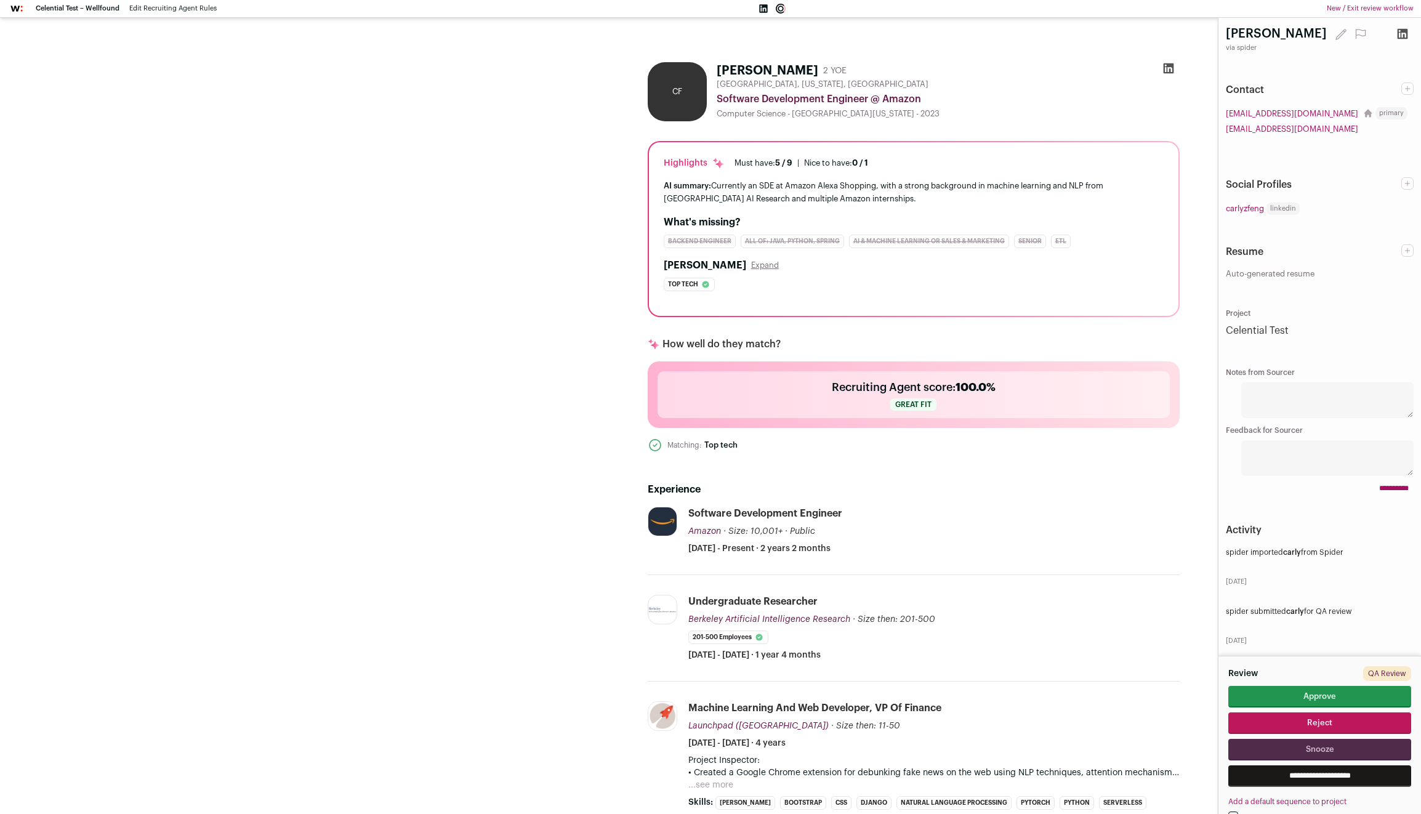
click at [1401, 6] on link "New / Exit review workflow" at bounding box center [1370, 9] width 87 height 10
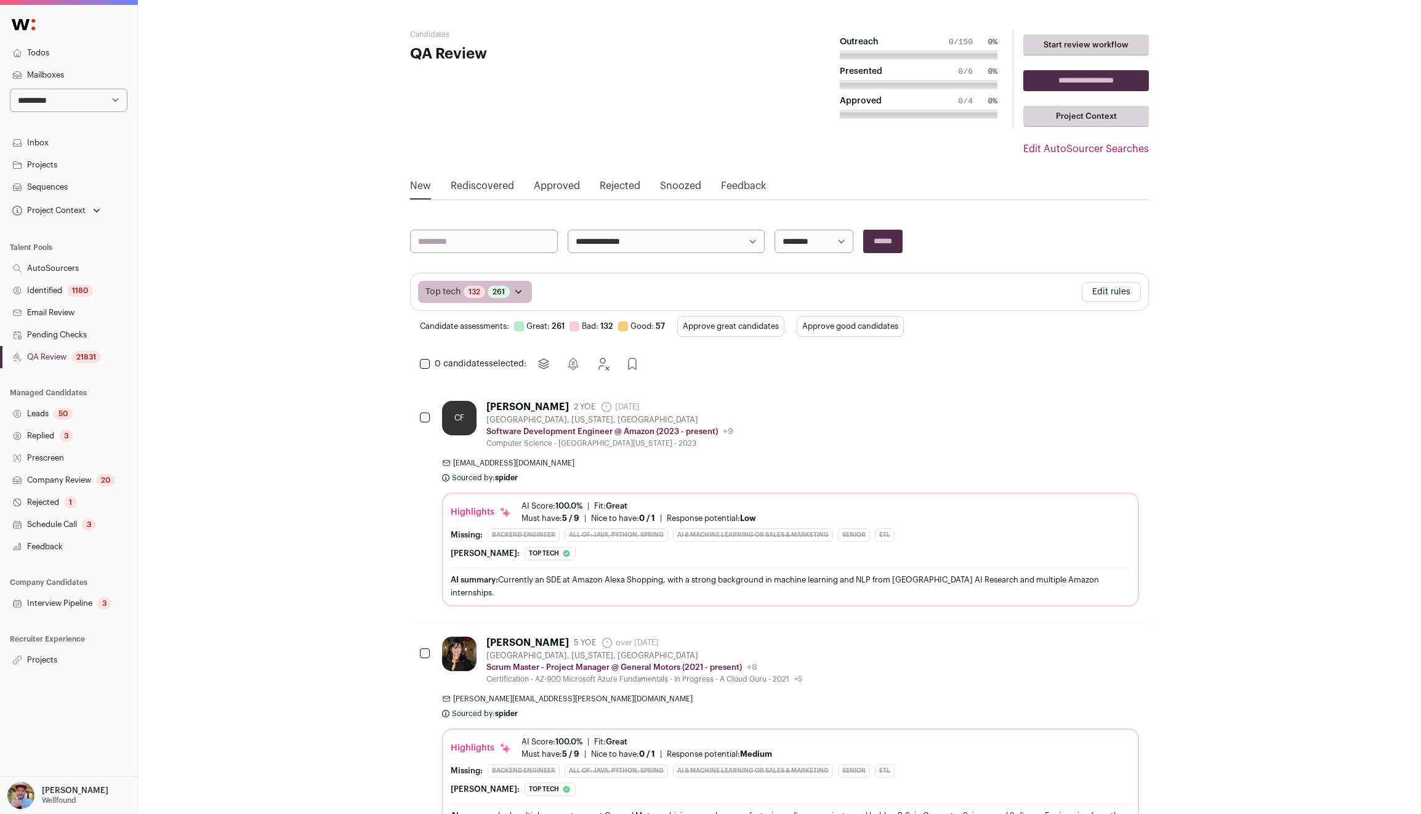
click at [513, 408] on div "carly feng" at bounding box center [527, 407] width 82 height 12
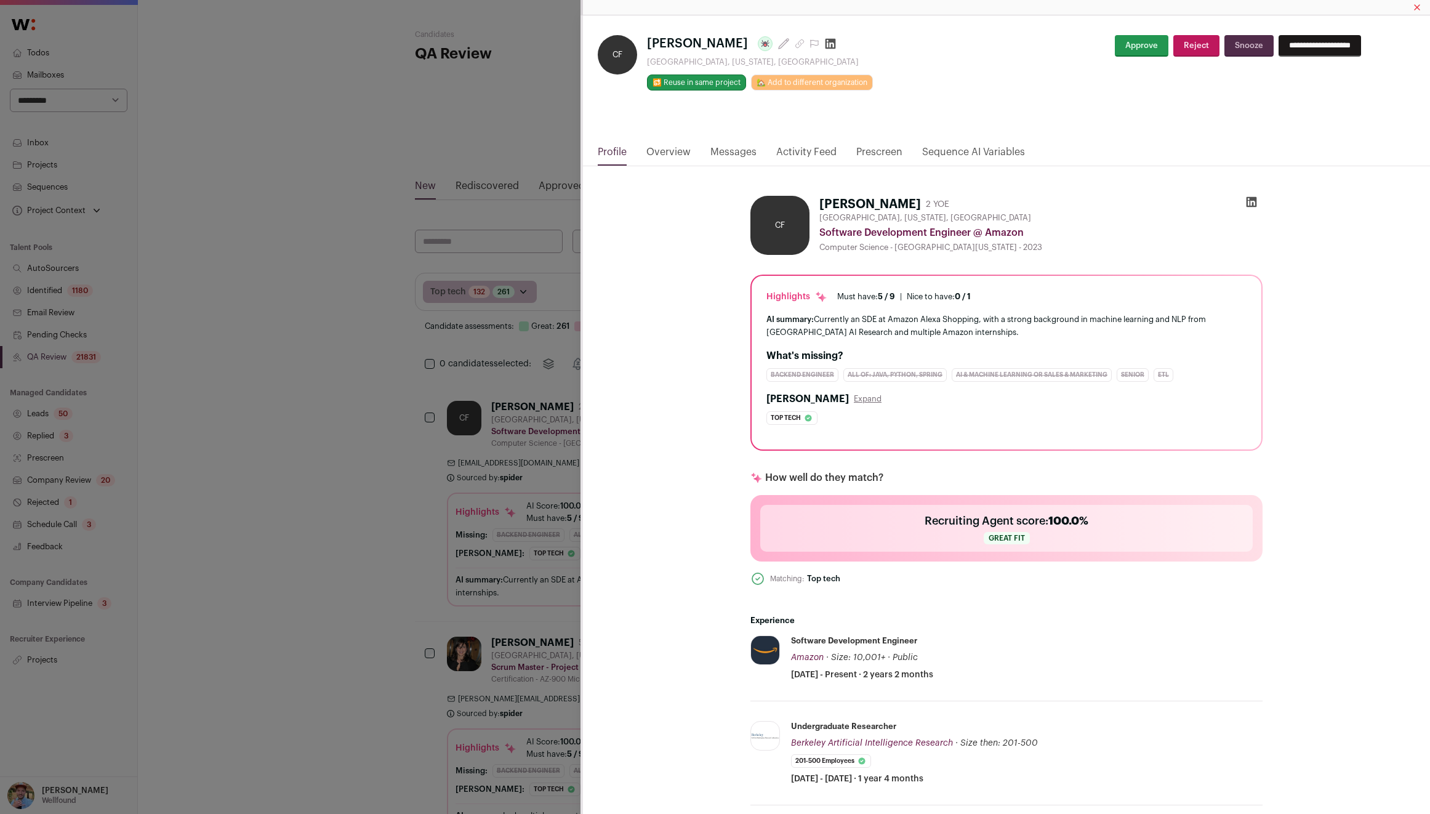
click at [661, 157] on link "Overview" at bounding box center [668, 155] width 44 height 21
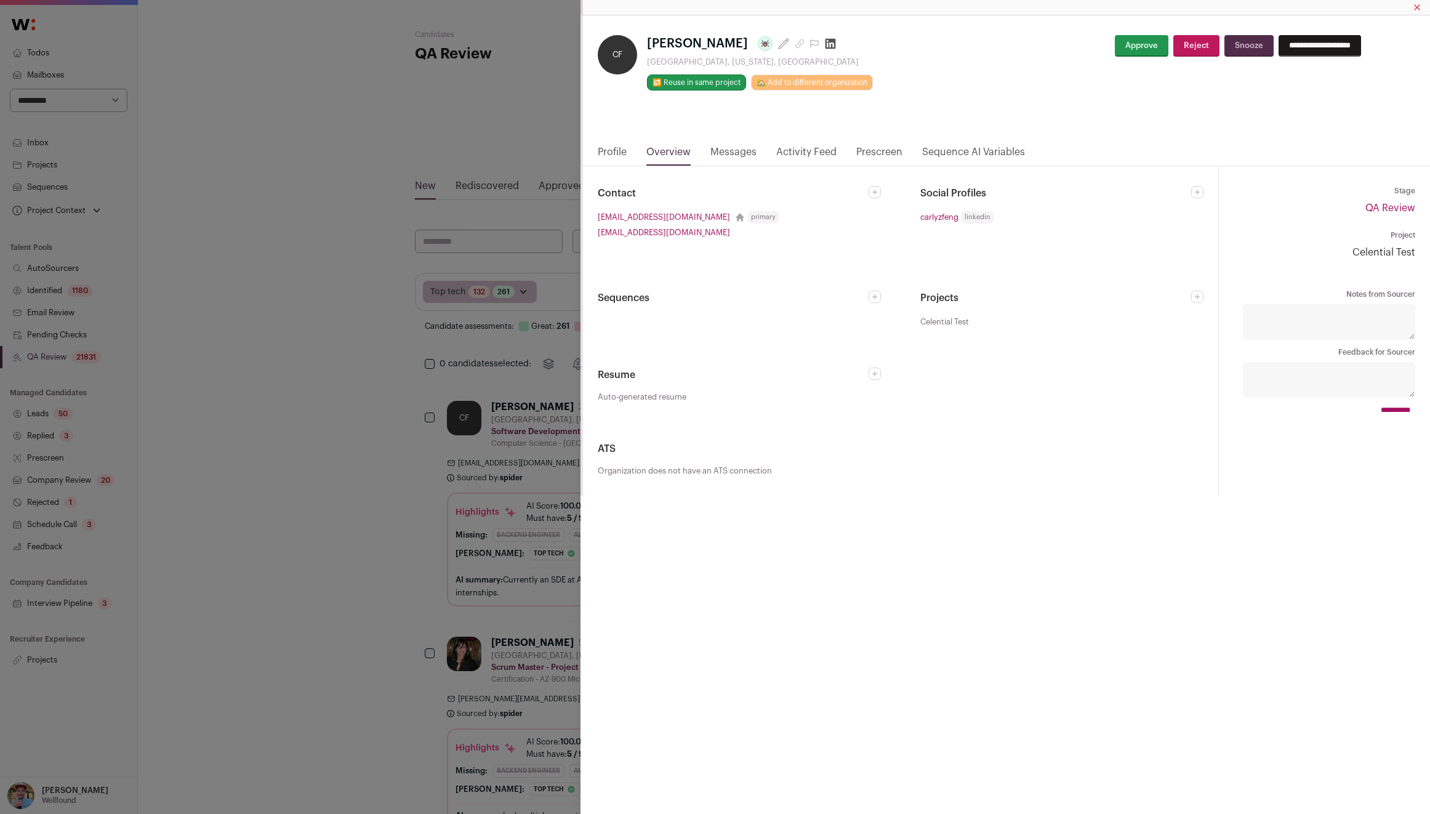
click at [741, 149] on link "Messages" at bounding box center [733, 155] width 46 height 21
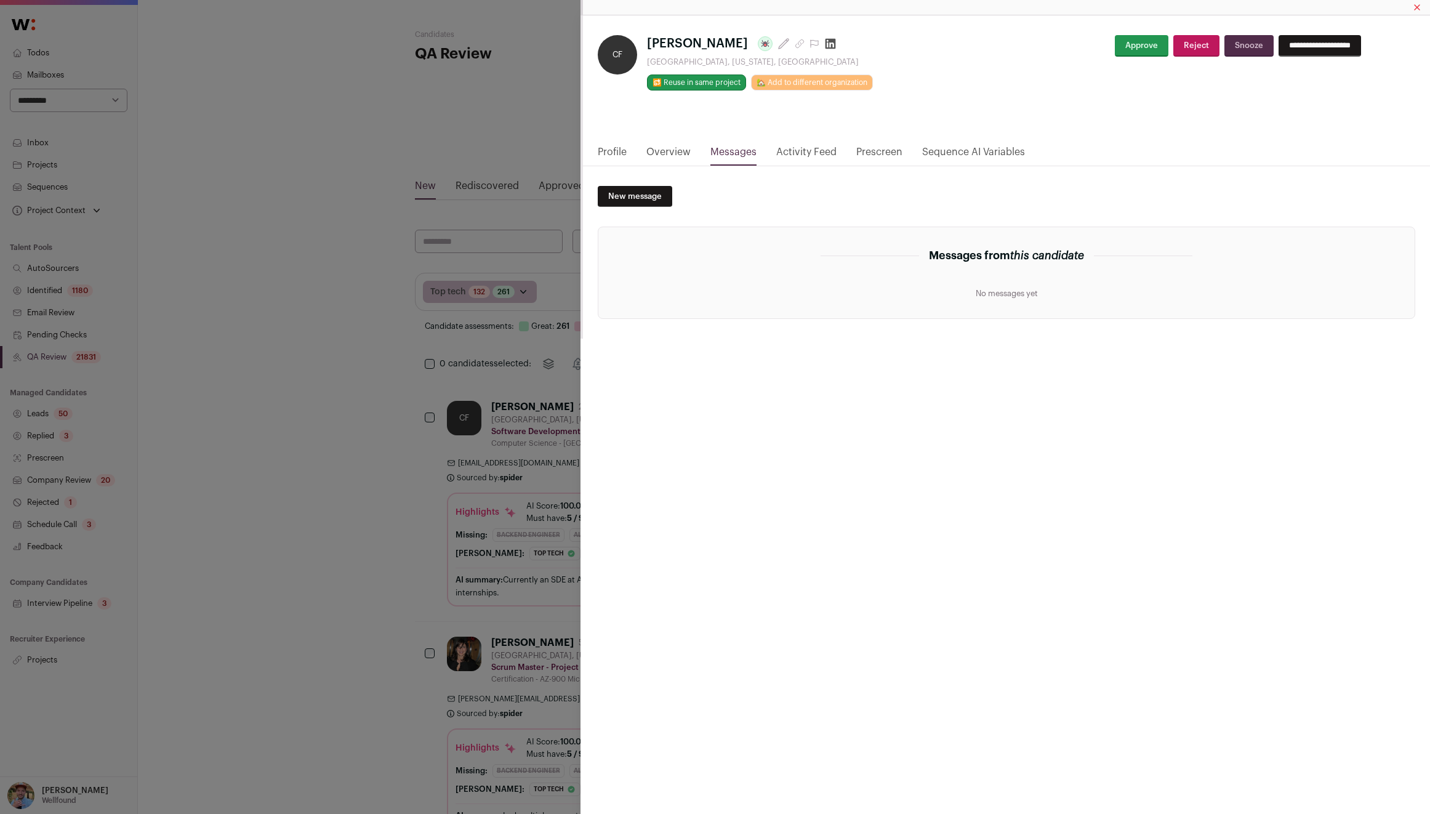
click at [807, 159] on link "Activity Feed" at bounding box center [806, 155] width 60 height 21
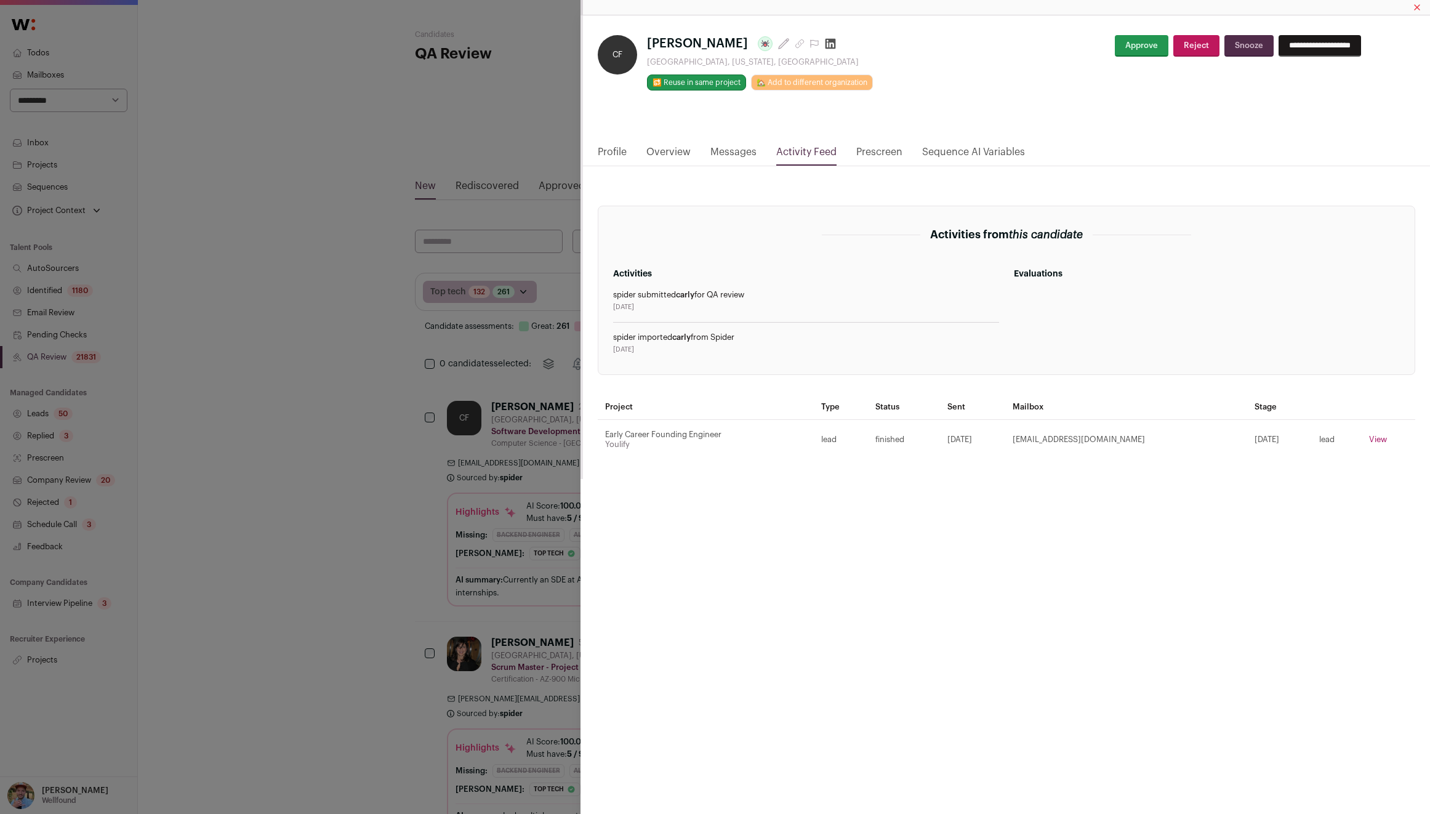
click at [877, 145] on link "Prescreen" at bounding box center [879, 155] width 46 height 21
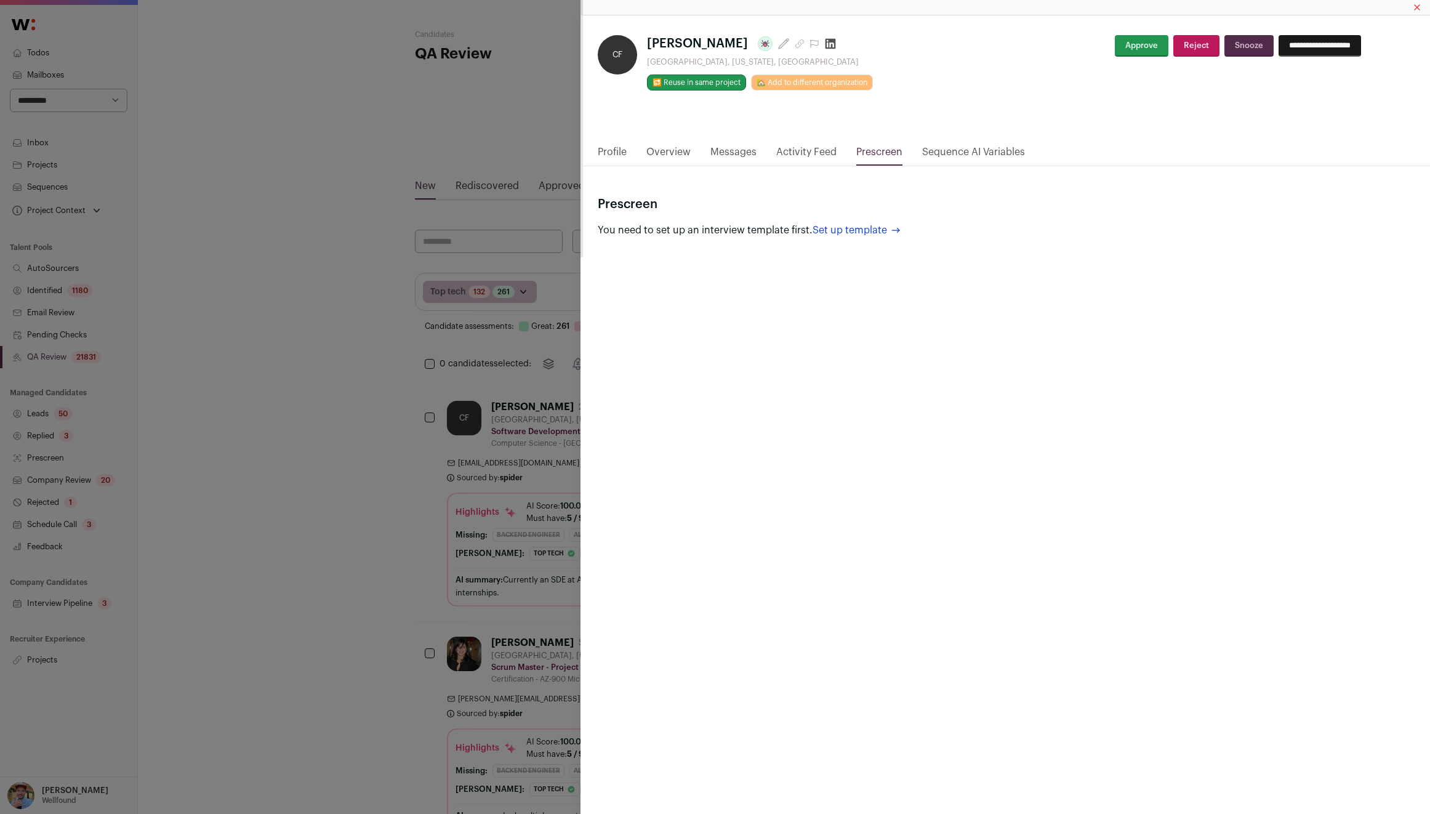
click at [960, 148] on link "Sequence AI Variables" at bounding box center [973, 155] width 103 height 21
click at [303, 190] on div "**********" at bounding box center [715, 407] width 1430 height 814
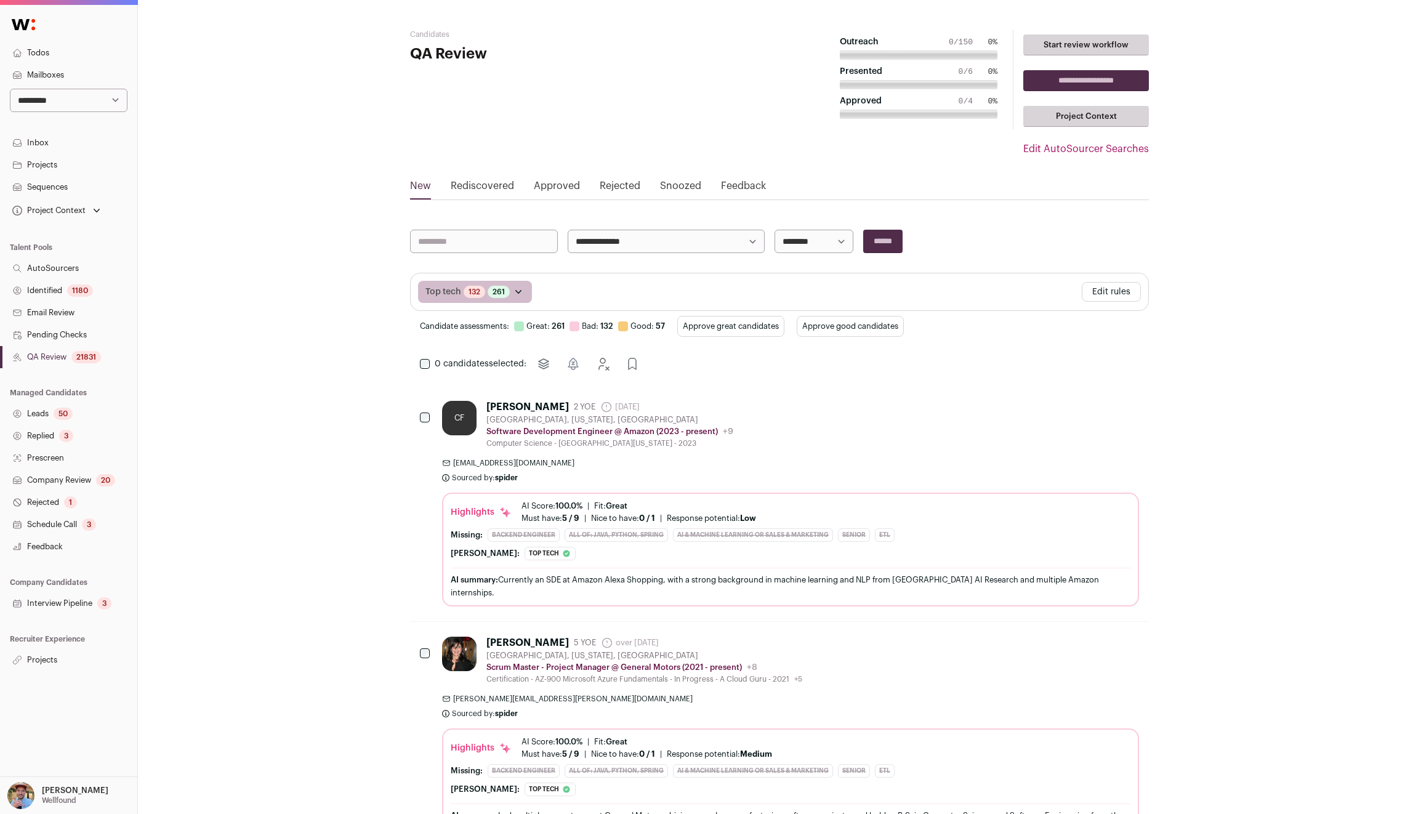
click at [55, 661] on link "Projects" at bounding box center [68, 660] width 137 height 22
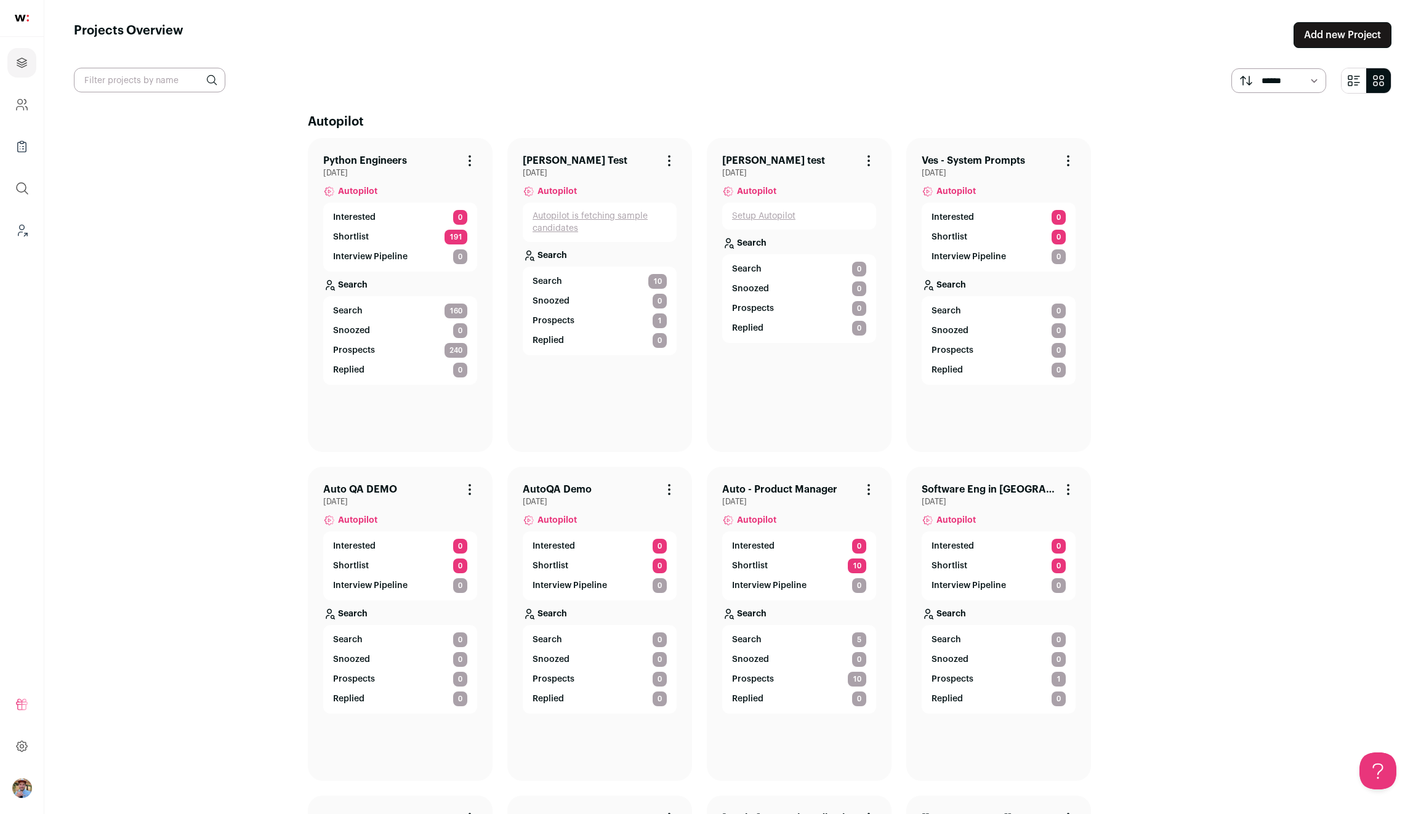
click at [545, 227] on link "Autopilot is fetching sample candidates" at bounding box center [599, 222] width 134 height 25
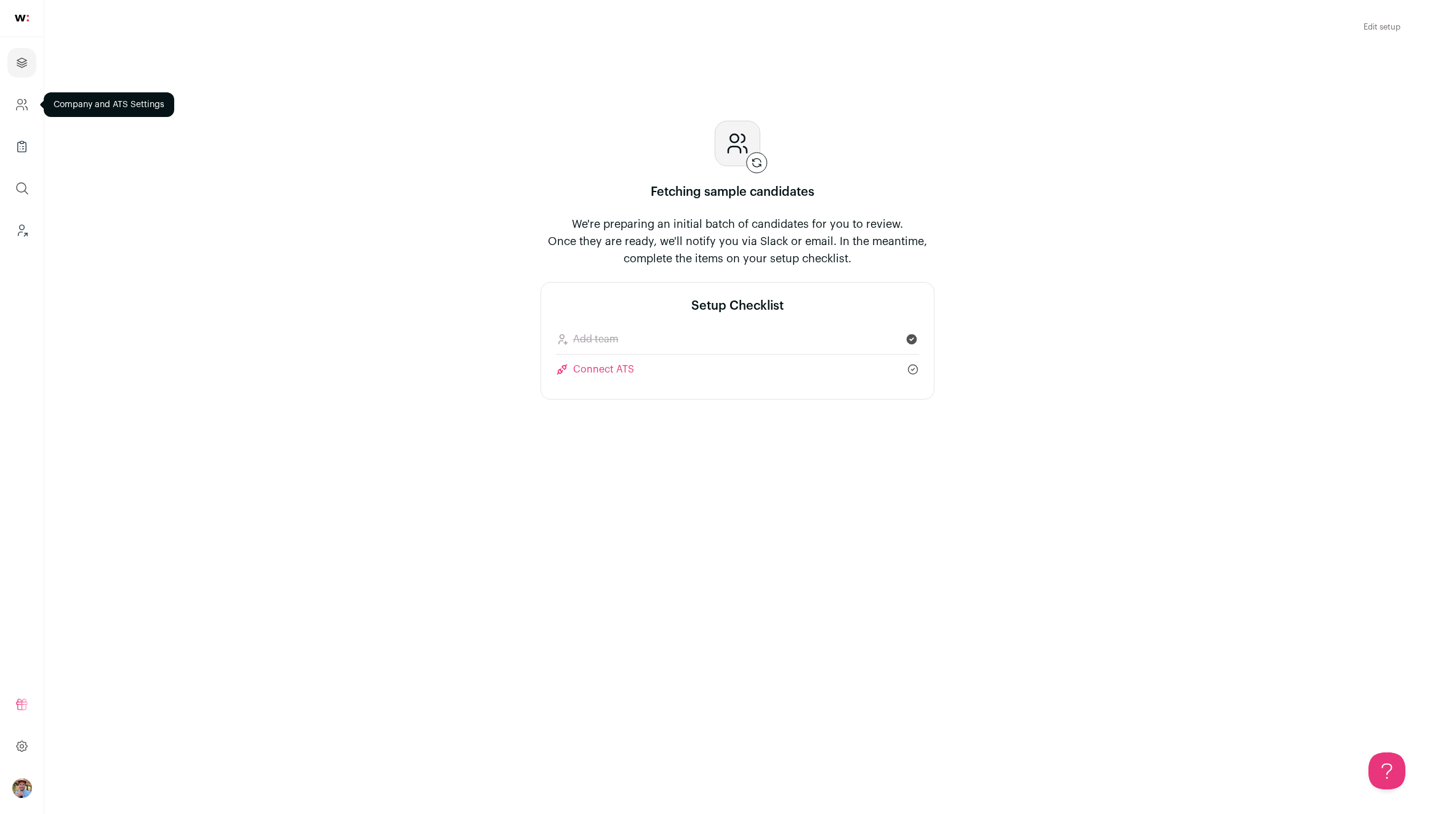
click at [24, 112] on link "Company and ATS Settings" at bounding box center [21, 105] width 29 height 30
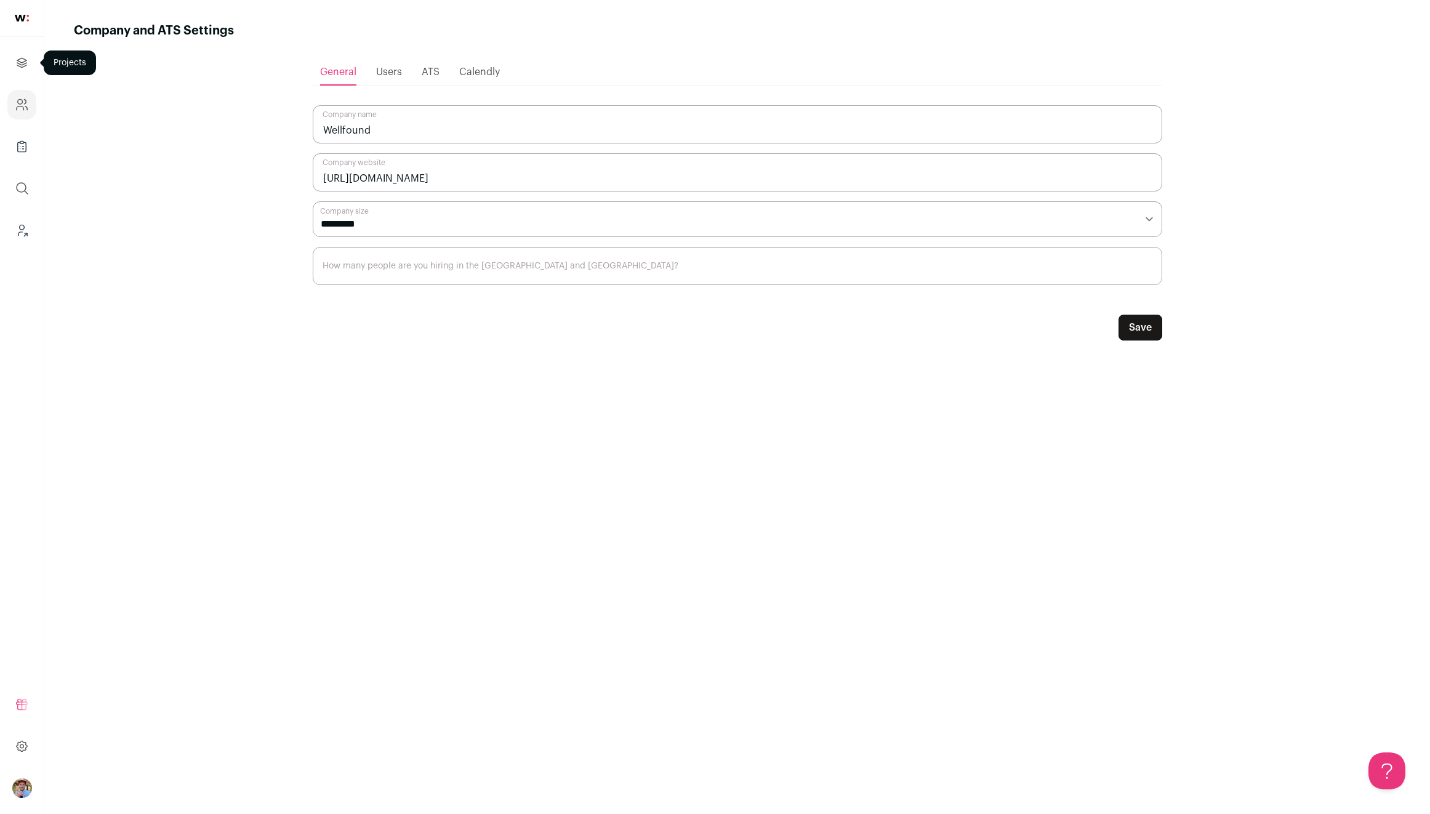
click at [19, 58] on icon "Projects" at bounding box center [22, 62] width 14 height 15
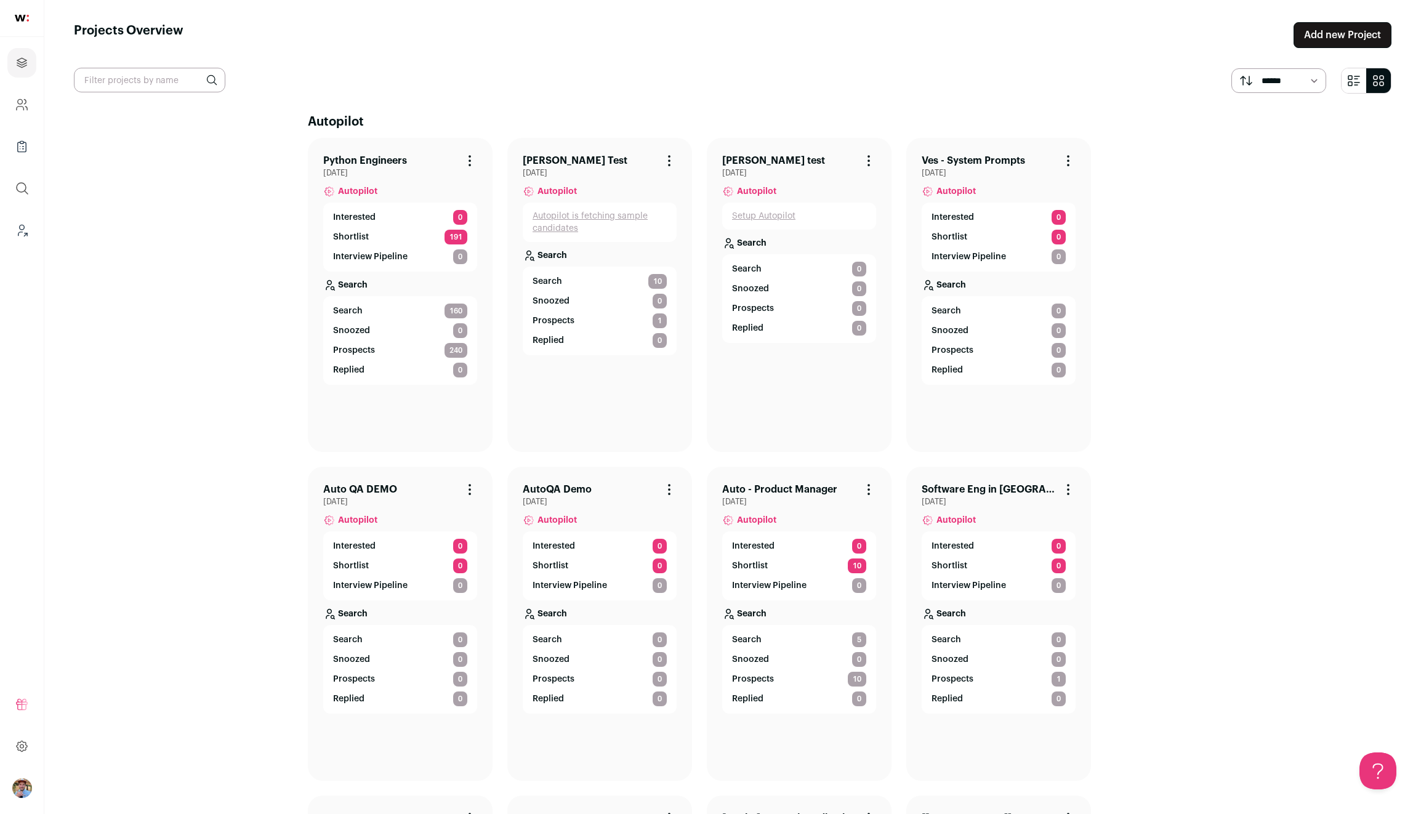
click at [746, 568] on p "Shortlist" at bounding box center [750, 566] width 36 height 12
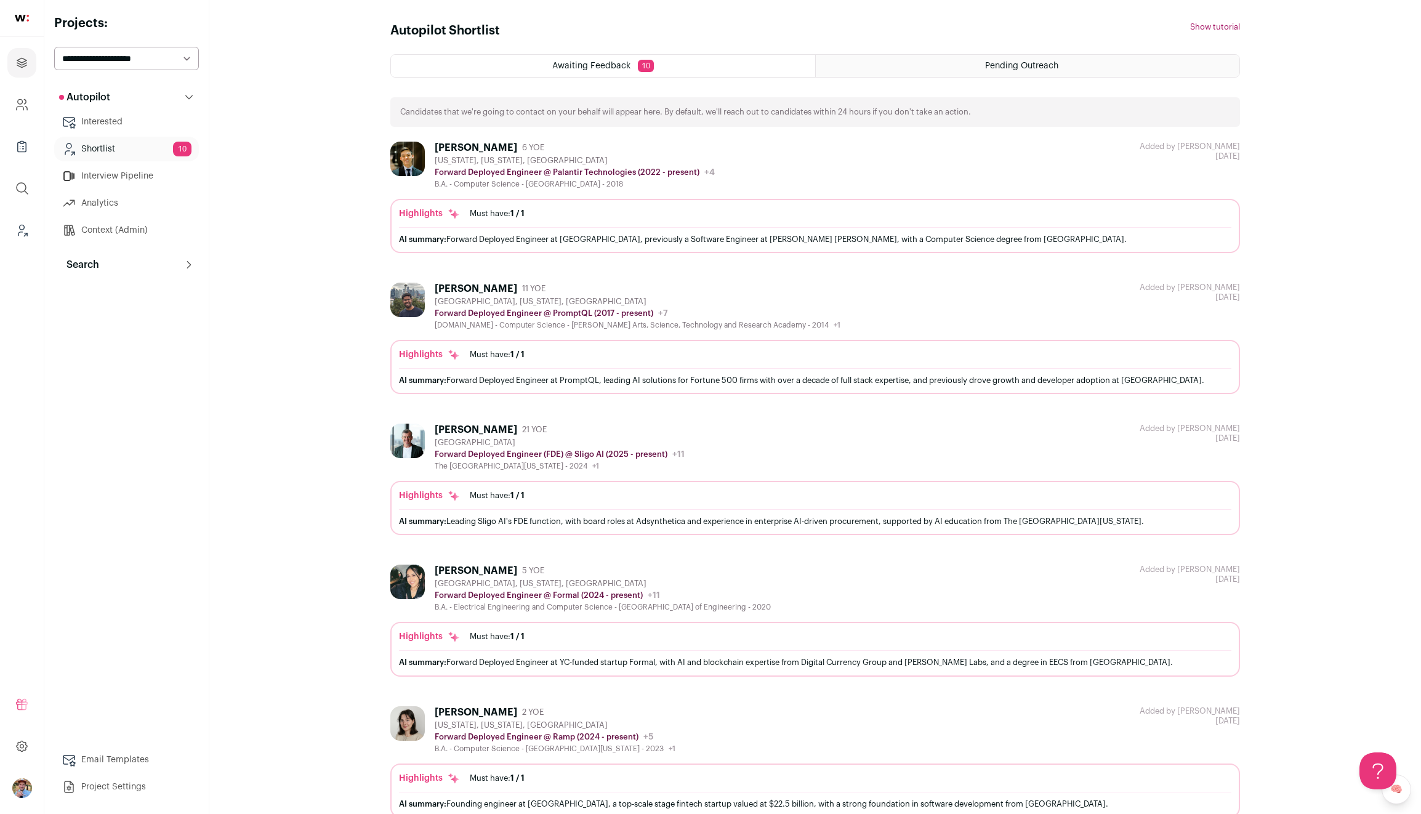
click at [126, 265] on button "Search" at bounding box center [126, 264] width 145 height 25
click at [111, 318] on link "Agent" at bounding box center [126, 319] width 145 height 25
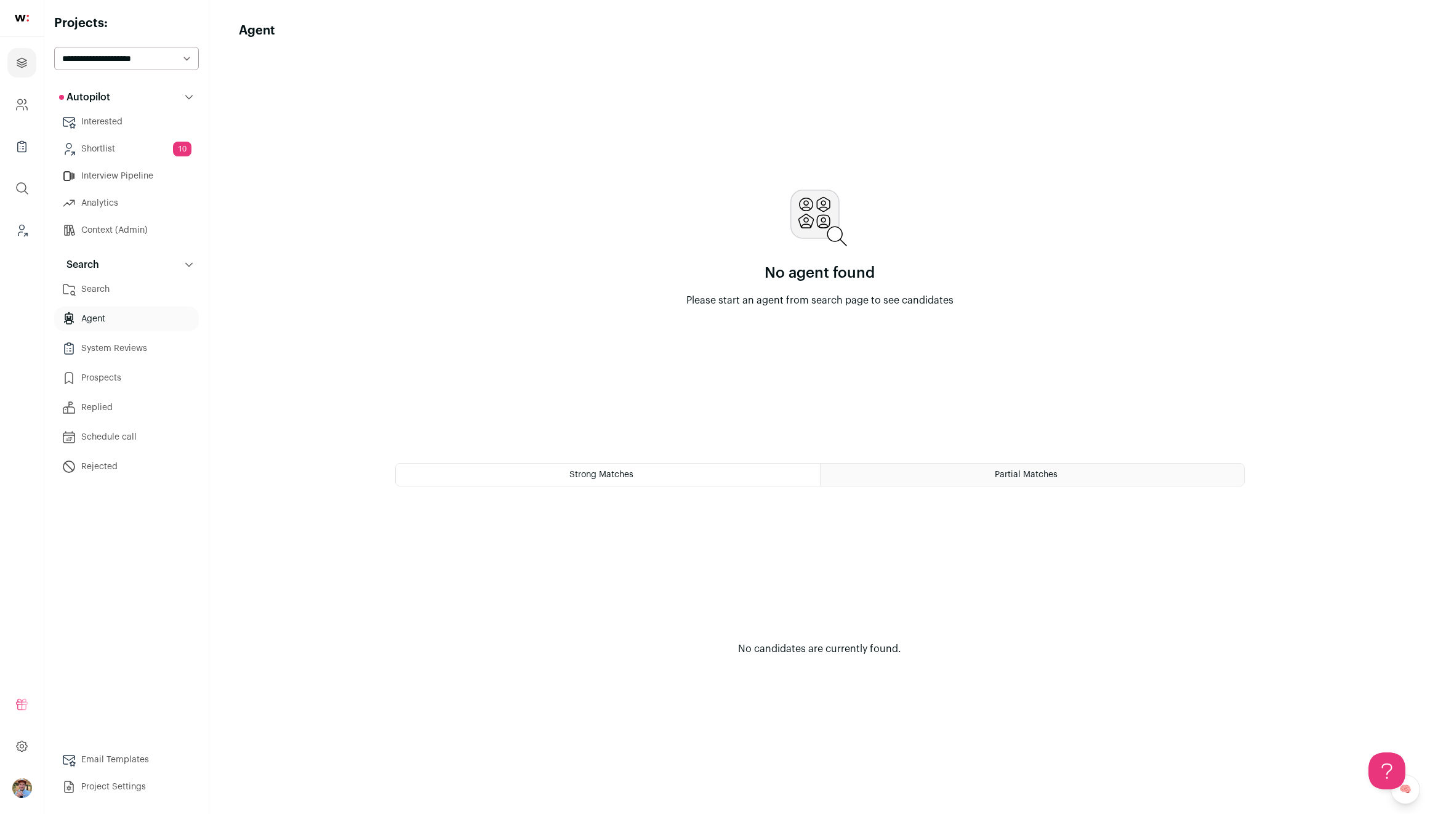
click at [1022, 476] on span "Partial Matches" at bounding box center [1026, 474] width 63 height 9
click at [90, 228] on link "Context (Admin)" at bounding box center [126, 230] width 145 height 25
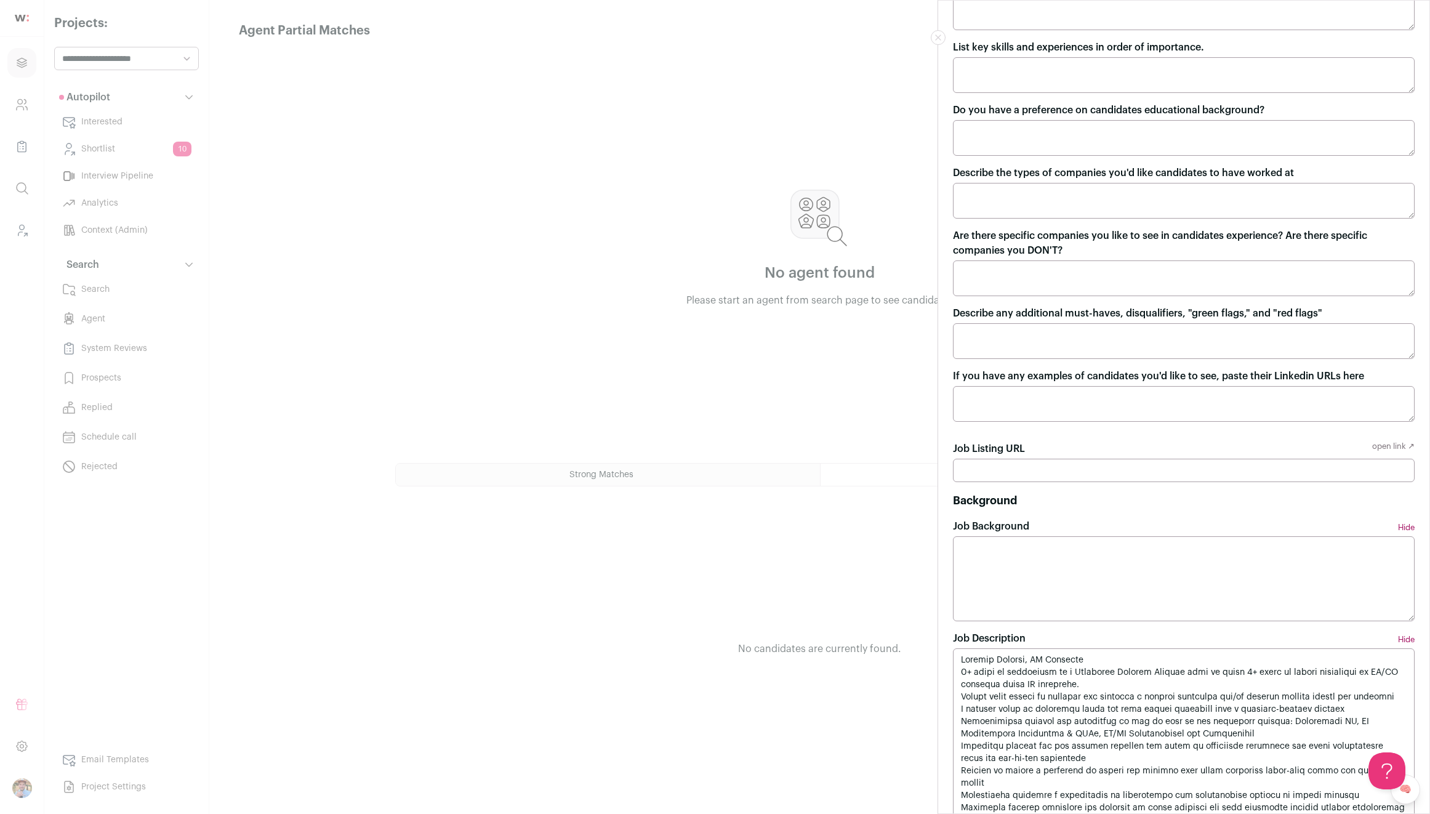
scroll to position [452, 0]
